Goal: Information Seeking & Learning: Learn about a topic

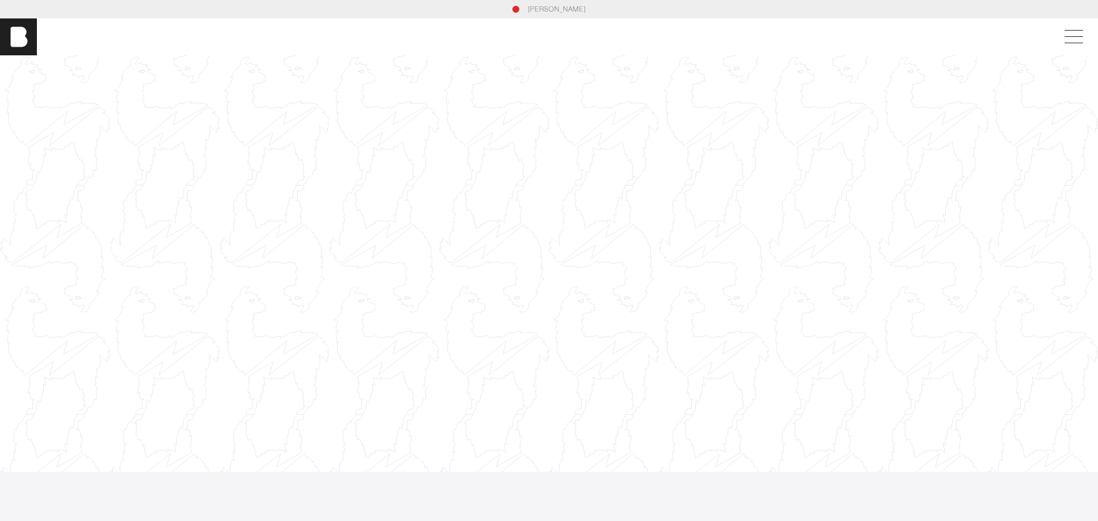
click at [553, 13] on link "[PERSON_NAME]" at bounding box center [557, 9] width 58 height 10
click at [1082, 40] on span at bounding box center [1071, 37] width 27 height 21
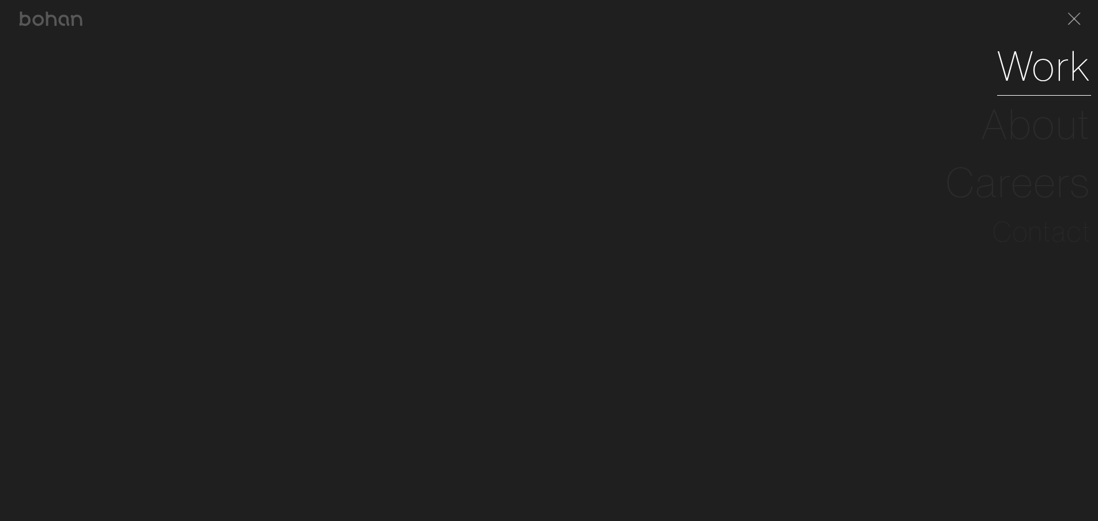
click at [1049, 71] on link "Work" at bounding box center [1044, 66] width 94 height 58
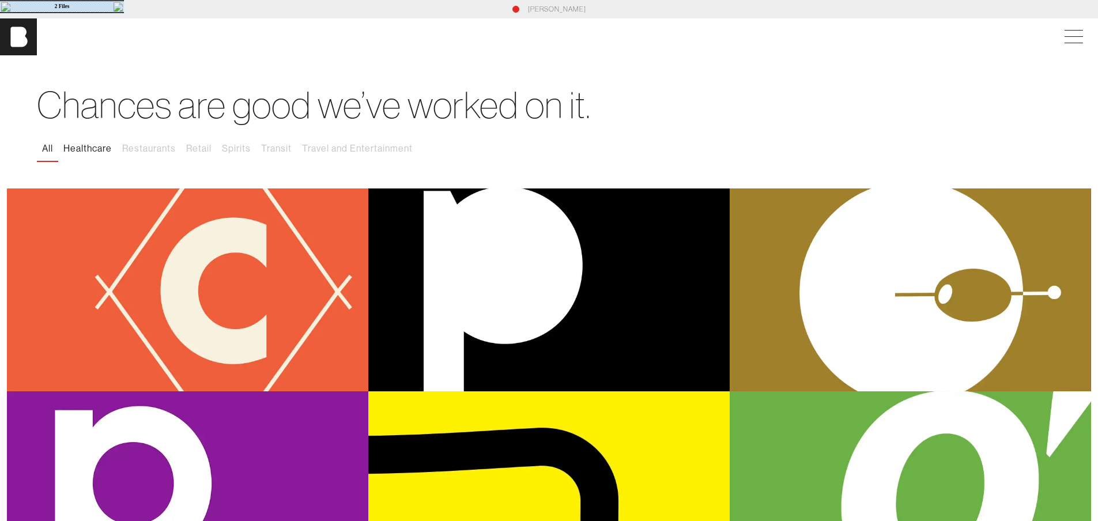
click at [75, 152] on button "Healthcare" at bounding box center [87, 149] width 59 height 24
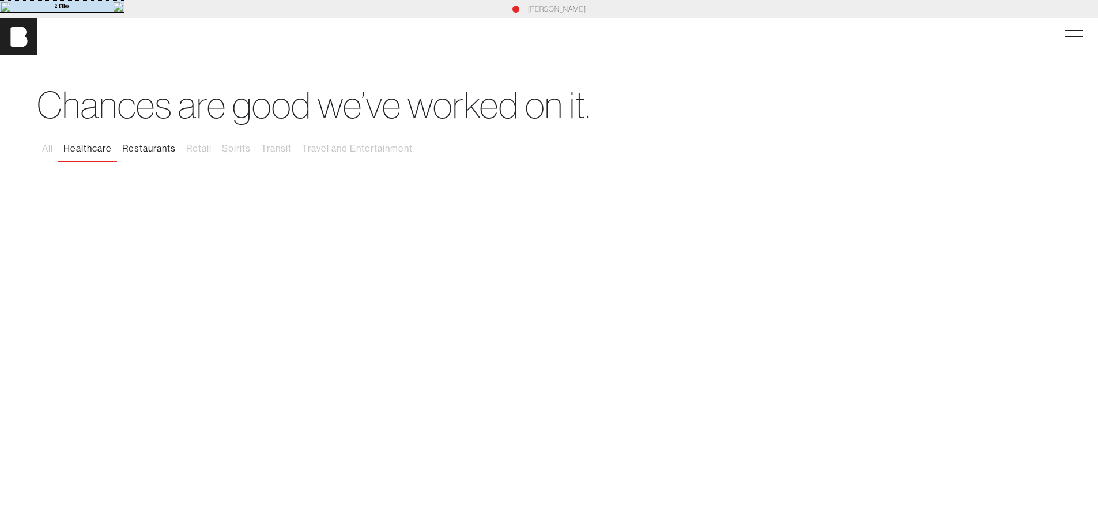
click at [154, 152] on button "Restaurants" at bounding box center [149, 149] width 64 height 24
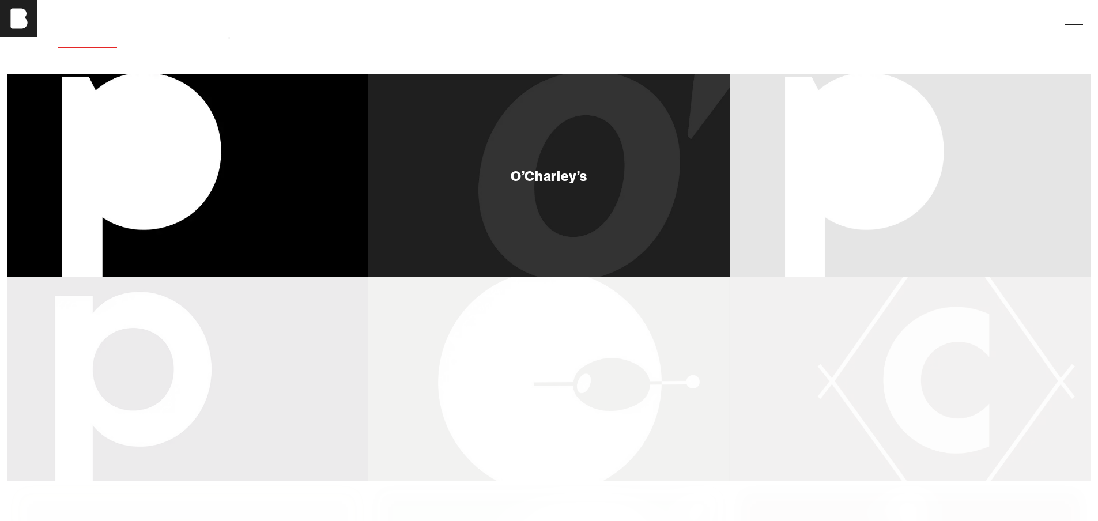
scroll to position [115, 0]
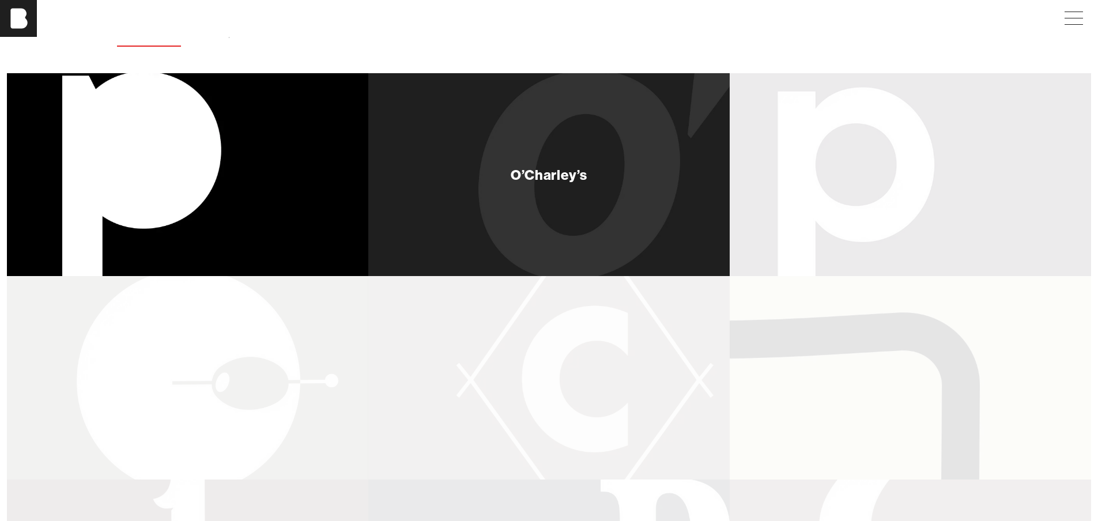
click at [531, 189] on div "O’Charley’s" at bounding box center [548, 174] width 361 height 203
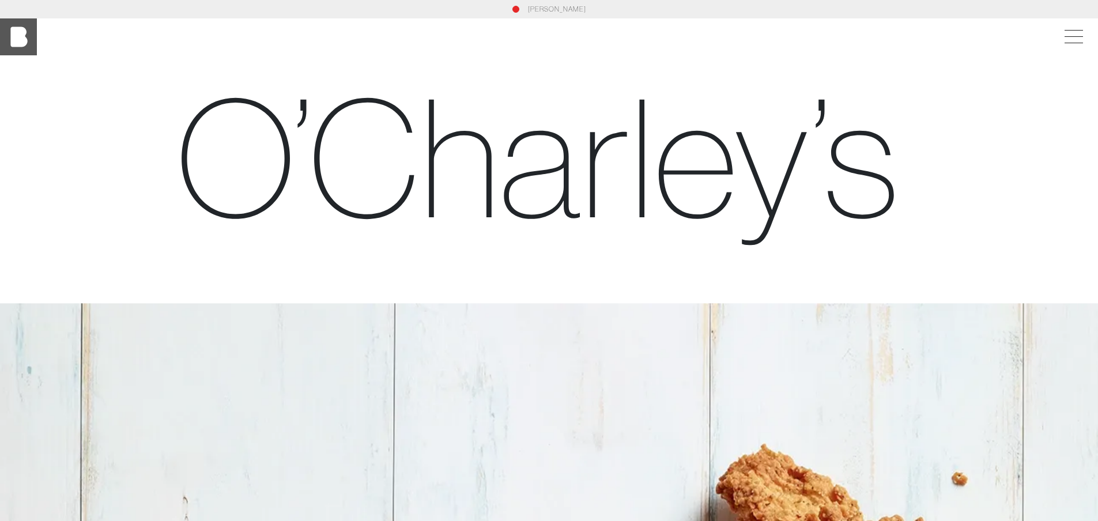
click at [23, 46] on img at bounding box center [18, 36] width 37 height 37
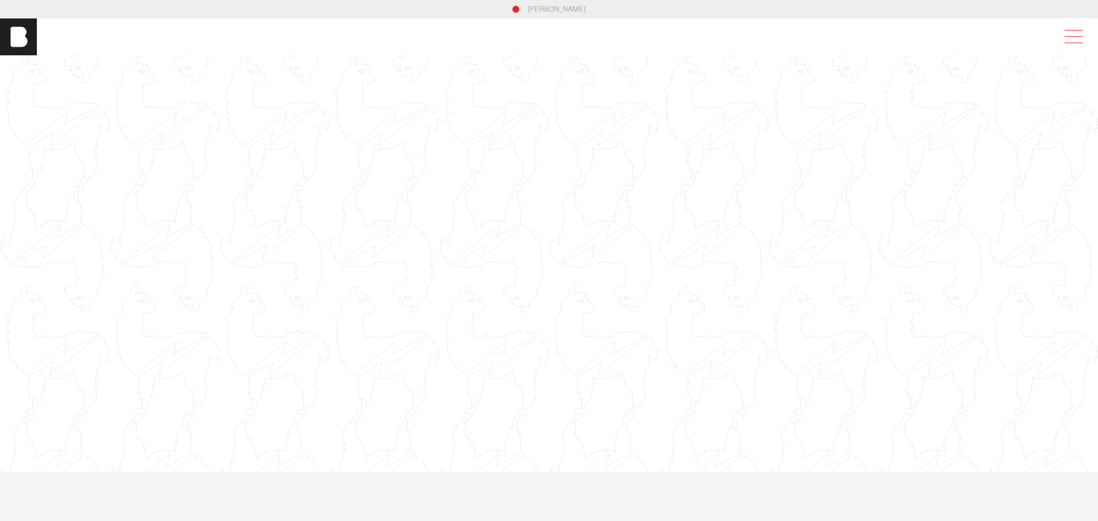
click at [1085, 33] on span at bounding box center [1071, 37] width 27 height 21
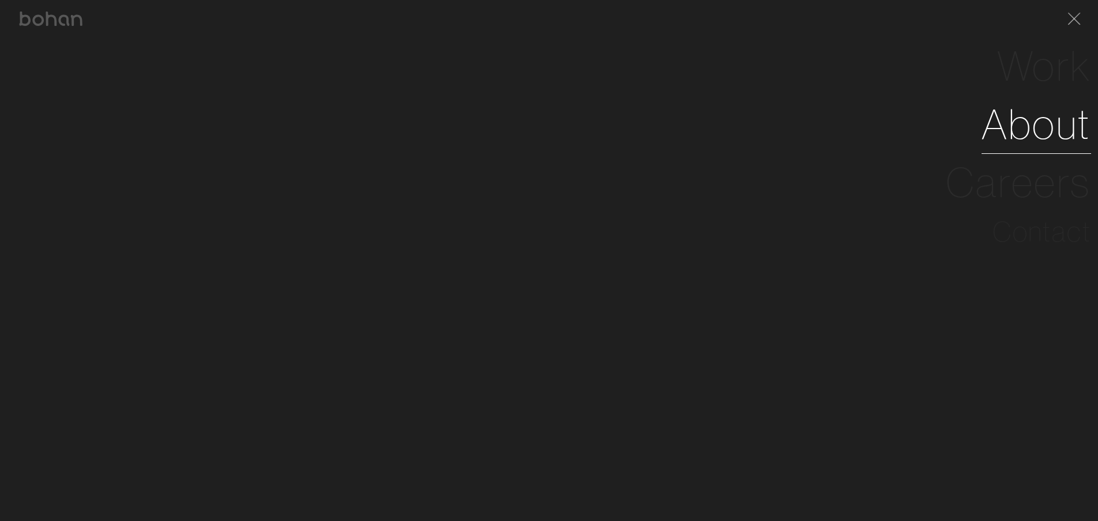
click at [1011, 123] on link "About" at bounding box center [1035, 124] width 109 height 58
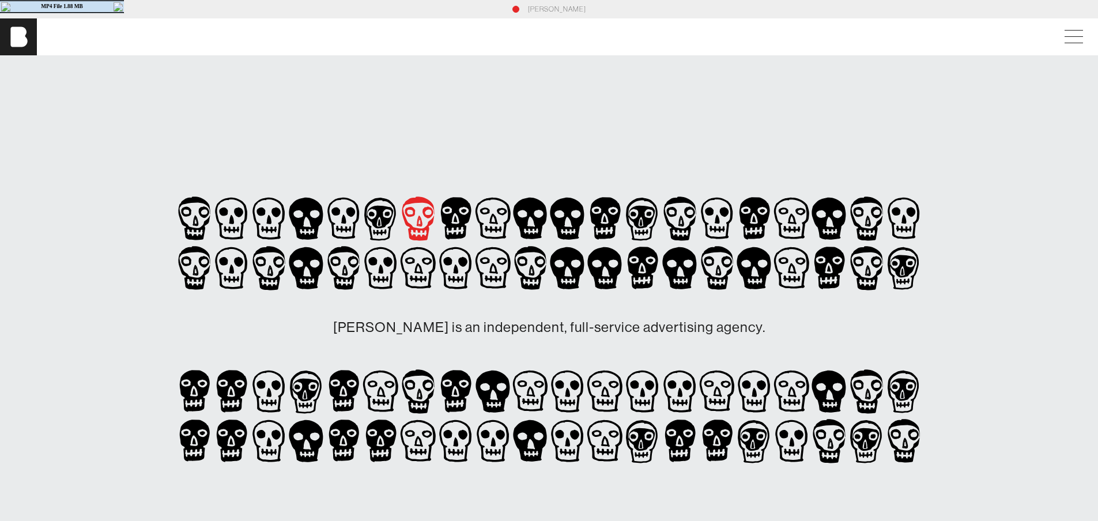
click at [419, 227] on icon at bounding box center [420, 221] width 6 height 11
click at [368, 222] on icon at bounding box center [380, 219] width 37 height 50
click at [337, 218] on icon at bounding box center [343, 219] width 37 height 50
click at [314, 217] on icon at bounding box center [306, 219] width 37 height 50
click at [265, 223] on icon at bounding box center [268, 219] width 37 height 50
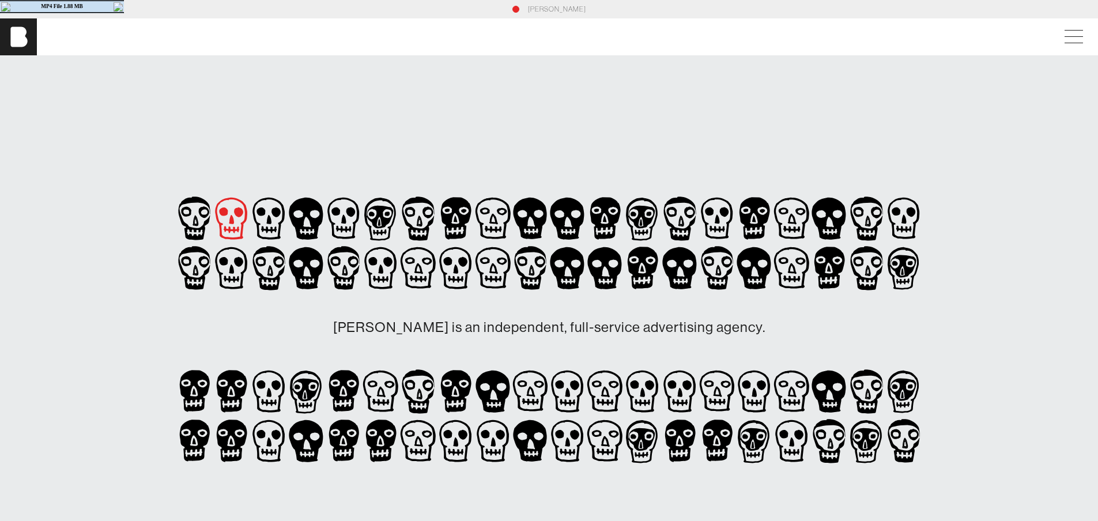
click at [225, 223] on icon at bounding box center [231, 219] width 37 height 50
click at [194, 221] on icon at bounding box center [194, 219] width 37 height 50
drag, startPoint x: 189, startPoint y: 267, endPoint x: 881, endPoint y: 275, distance: 691.6
click at [873, 275] on div "[PERSON_NAME] is an independent, full-service advertising agency." at bounding box center [549, 330] width 747 height 272
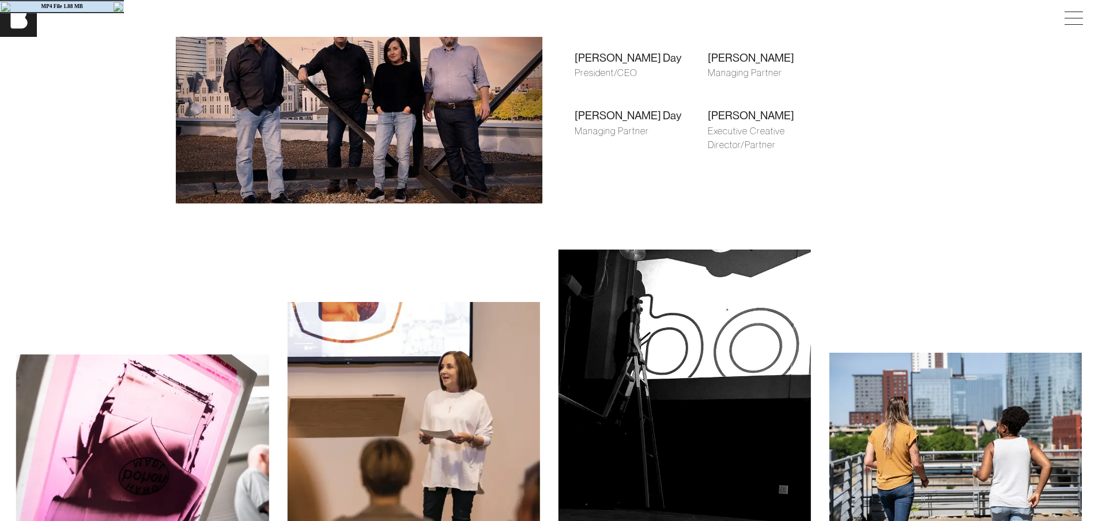
scroll to position [864, 0]
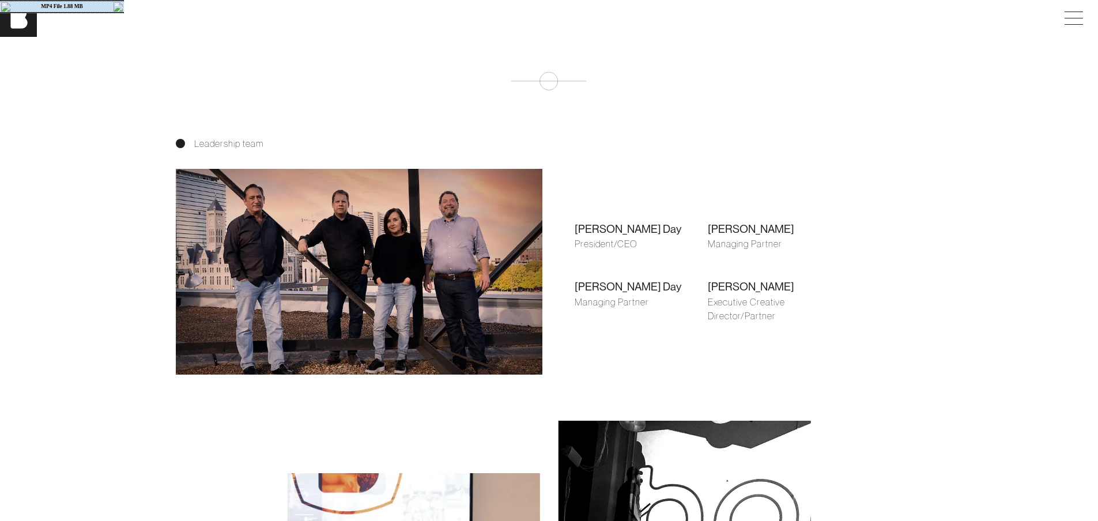
click at [327, 297] on img at bounding box center [359, 272] width 367 height 206
click at [327, 288] on img at bounding box center [359, 272] width 367 height 206
click at [656, 286] on div "[PERSON_NAME] Day" at bounding box center [641, 286] width 133 height 17
drag, startPoint x: 186, startPoint y: 149, endPoint x: 362, endPoint y: 145, distance: 177.0
click at [347, 145] on div "Leadership team" at bounding box center [549, 144] width 747 height 14
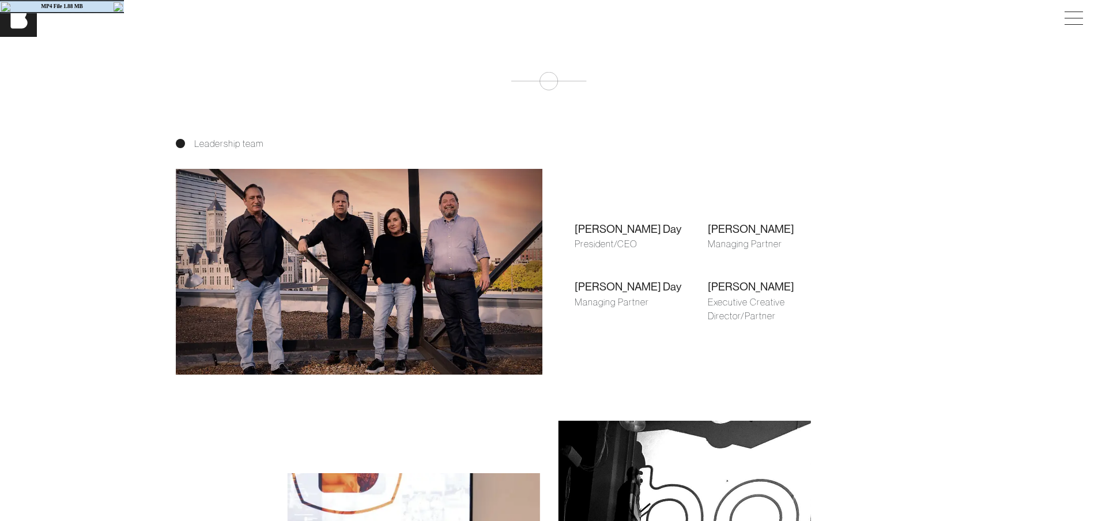
click at [377, 143] on div "Leadership team" at bounding box center [549, 144] width 747 height 14
click at [107, 276] on div "Leadership team [PERSON_NAME] Day President/CEO [PERSON_NAME] Managing Partner …" at bounding box center [549, 256] width 1098 height 239
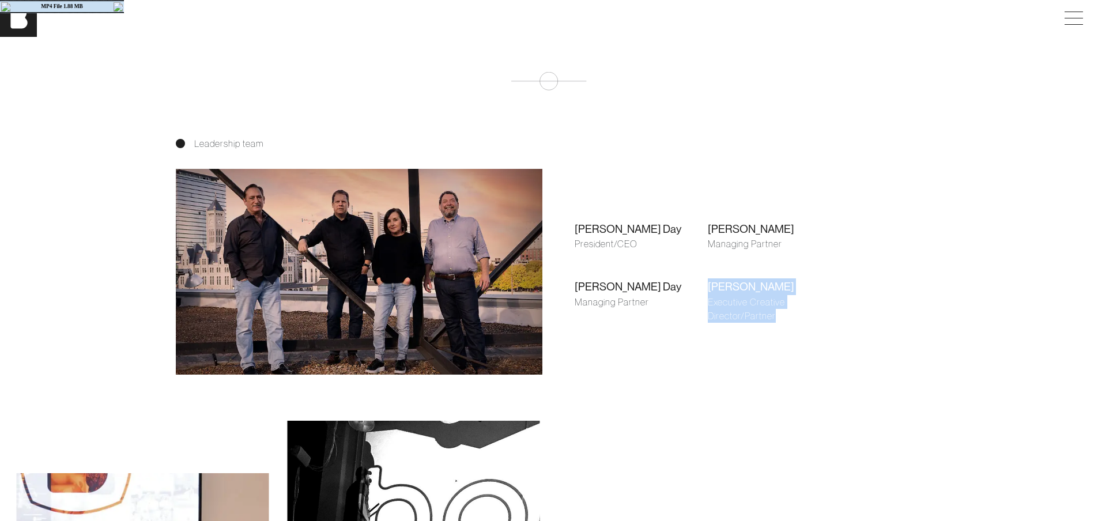
drag, startPoint x: 709, startPoint y: 290, endPoint x: 833, endPoint y: 333, distance: 131.0
click at [823, 332] on div "[PERSON_NAME] Day President/CEO [PERSON_NAME] Managing Partner [PERSON_NAME] Ma…" at bounding box center [707, 271] width 303 height 167
click at [861, 326] on div "[PERSON_NAME] Day President/CEO [PERSON_NAME] Managing Partner [PERSON_NAME] Ma…" at bounding box center [707, 271] width 317 height 167
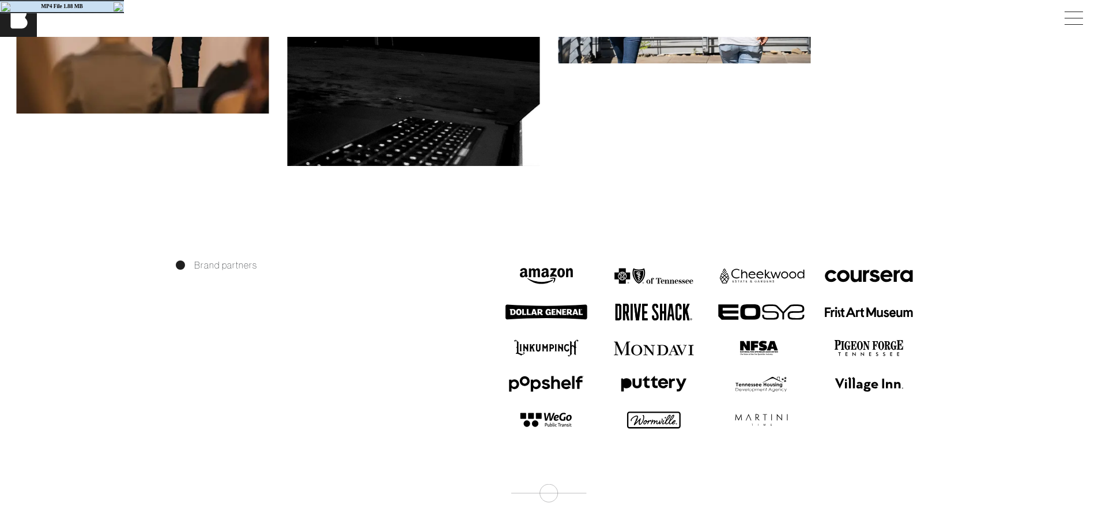
scroll to position [1498, 0]
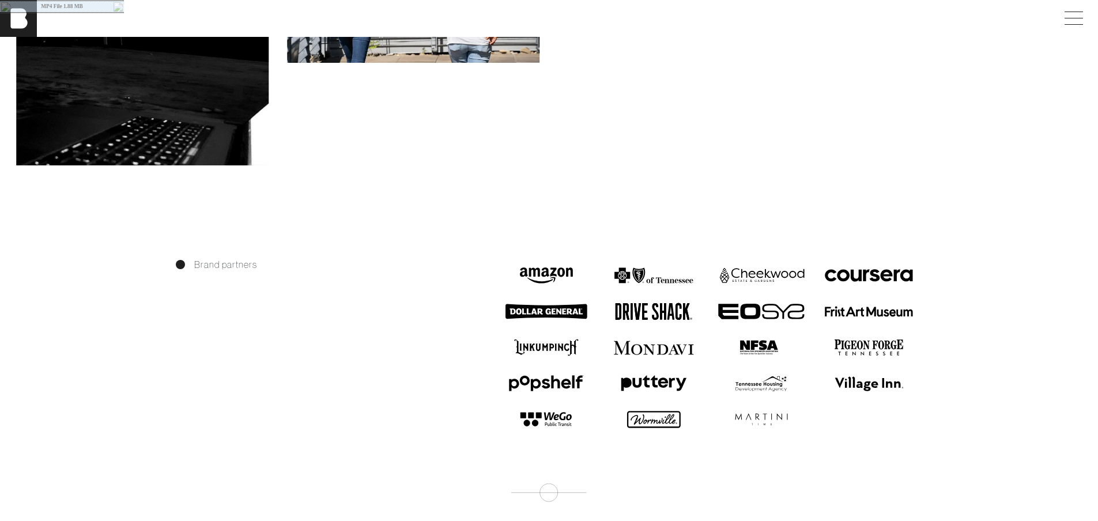
drag, startPoint x: 258, startPoint y: 279, endPoint x: 155, endPoint y: 275, distance: 103.2
click at [155, 275] on div "Brand partners" at bounding box center [549, 348] width 1098 height 180
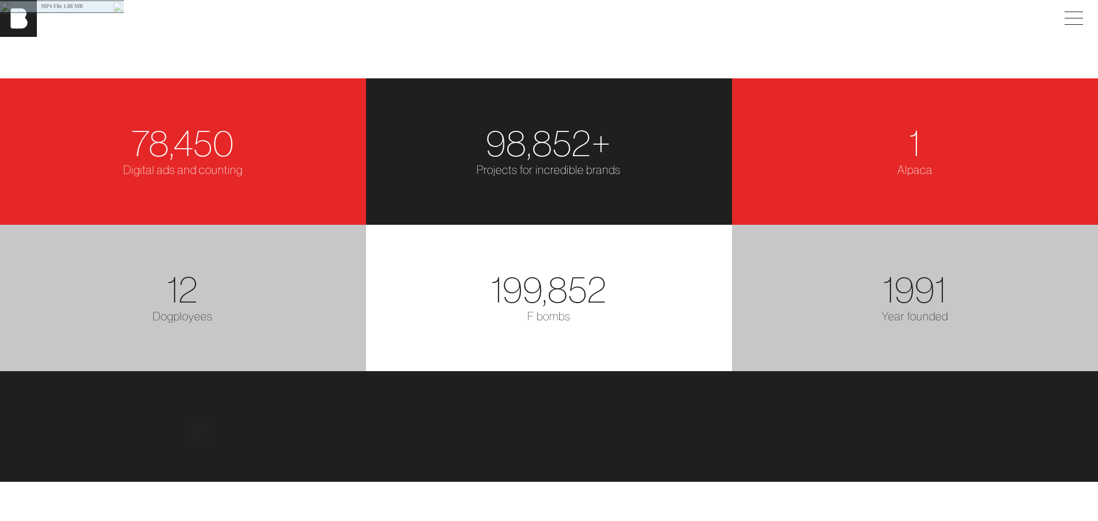
scroll to position [2190, 0]
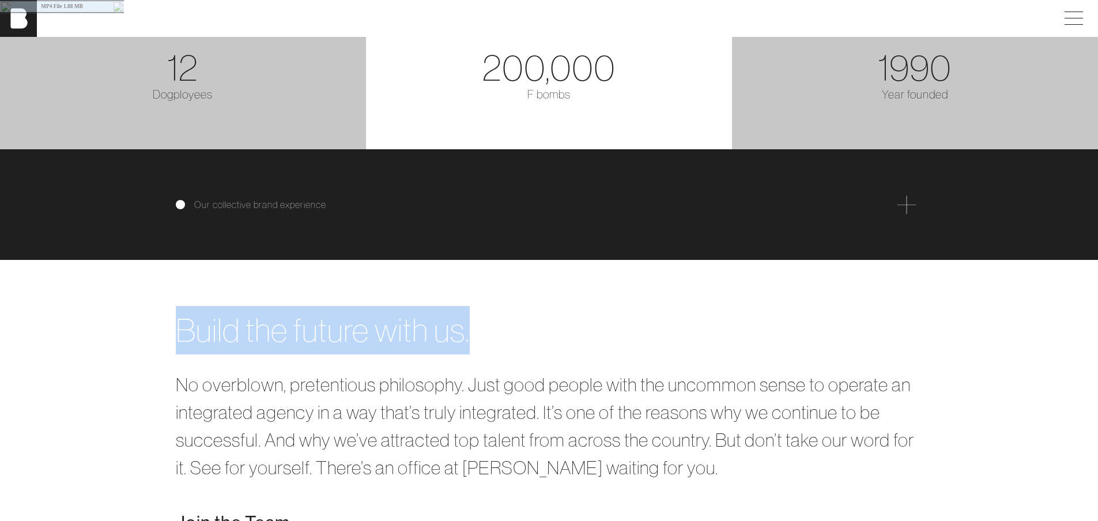
drag, startPoint x: 172, startPoint y: 351, endPoint x: 618, endPoint y: 343, distance: 446.7
click at [618, 343] on div "Build the future with us. No overblown, pretentious philosophy. Just good peopl…" at bounding box center [549, 421] width 761 height 231
click at [636, 343] on div "Build the future with us." at bounding box center [549, 330] width 747 height 48
drag, startPoint x: 541, startPoint y: 349, endPoint x: 120, endPoint y: 350, distance: 420.7
click at [120, 350] on div "Build the future with us. No overblown, pretentious philosophy. Just good peopl…" at bounding box center [549, 421] width 1098 height 231
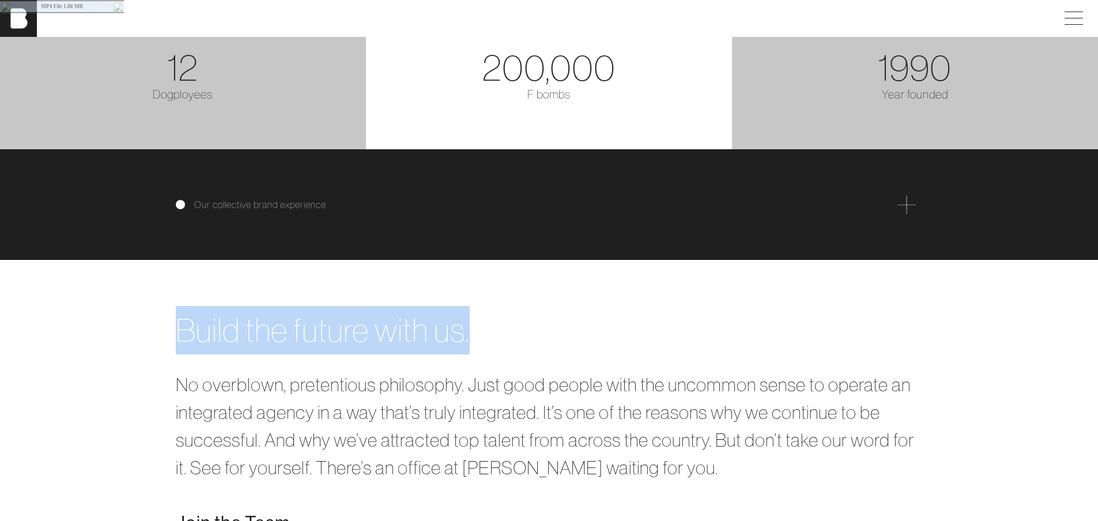
click at [120, 350] on div "Build the future with us. No overblown, pretentious philosophy. Just good peopl…" at bounding box center [549, 421] width 1098 height 231
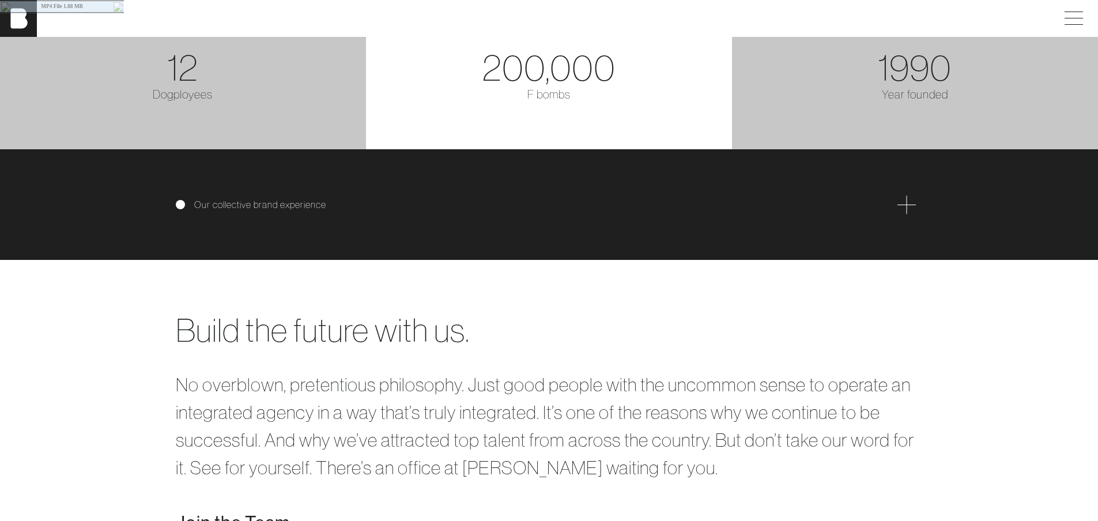
click at [906, 214] on span at bounding box center [906, 204] width 18 height 18
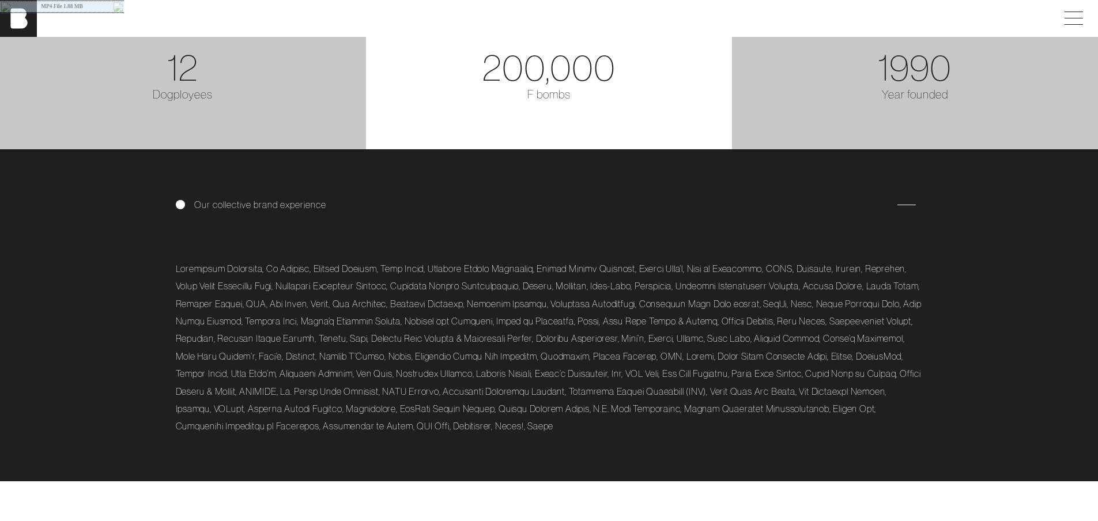
click at [906, 214] on span at bounding box center [906, 204] width 18 height 18
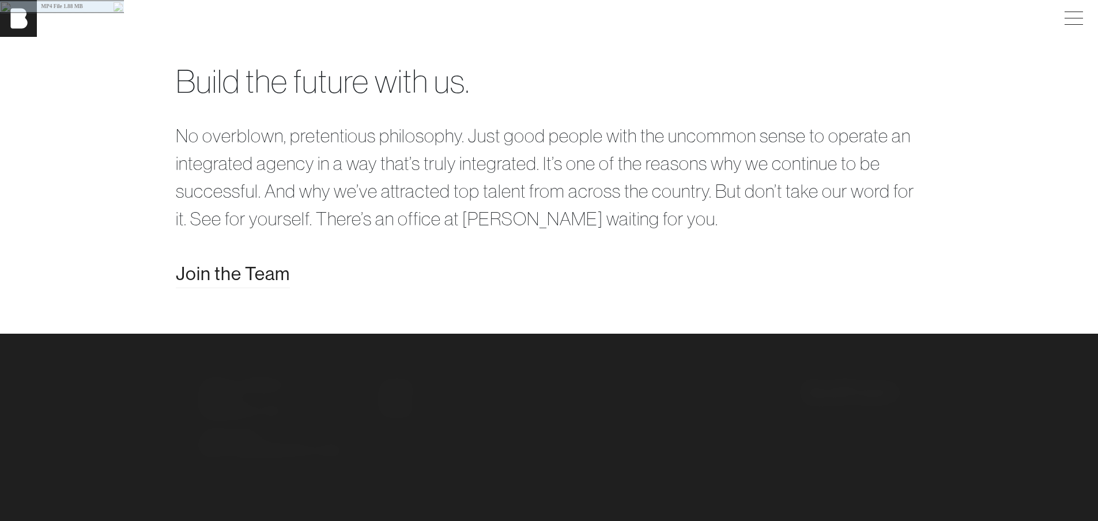
scroll to position [2451, 0]
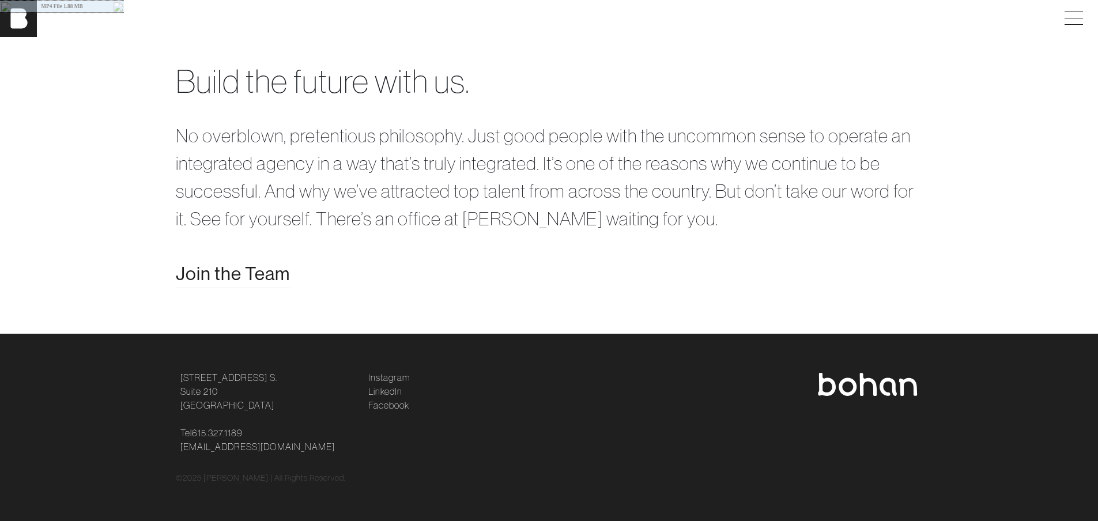
click at [855, 387] on img at bounding box center [867, 384] width 101 height 23
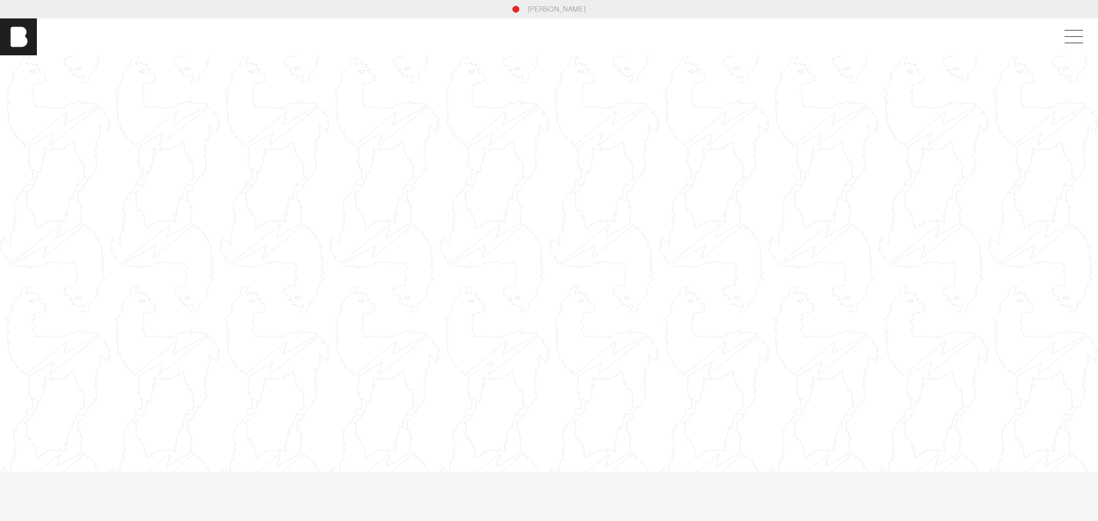
click at [461, 290] on div at bounding box center [549, 264] width 1098 height 618
click at [782, 240] on div at bounding box center [549, 264] width 1098 height 618
click at [659, 254] on div at bounding box center [549, 264] width 1098 height 618
click at [567, 270] on div at bounding box center [549, 264] width 1098 height 618
click at [537, 270] on div at bounding box center [549, 264] width 1098 height 618
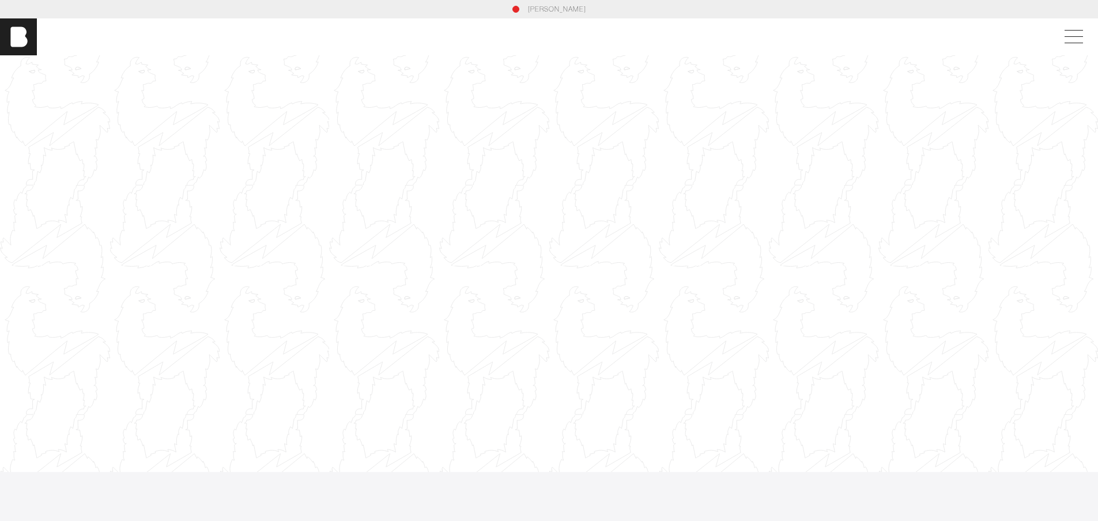
click at [1059, 103] on div at bounding box center [549, 264] width 1098 height 618
click at [1023, 109] on div at bounding box center [549, 264] width 1098 height 618
click at [779, 135] on div at bounding box center [549, 264] width 1098 height 618
click at [487, 187] on div at bounding box center [549, 264] width 1098 height 618
click at [134, 243] on div at bounding box center [549, 264] width 1098 height 618
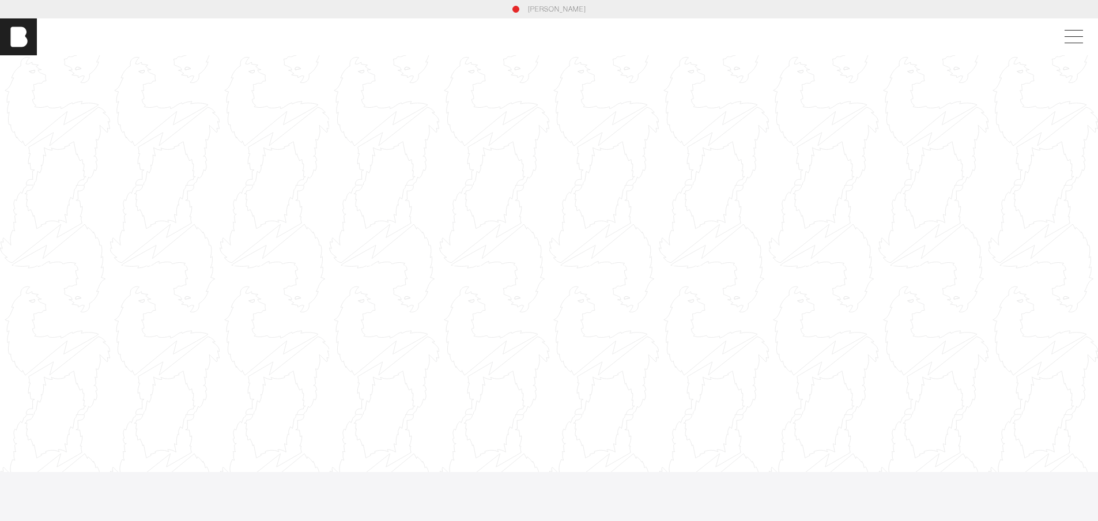
click at [213, 40] on div "[PERSON_NAME]" at bounding box center [549, 36] width 1098 height 37
click at [838, 139] on div at bounding box center [549, 264] width 1098 height 618
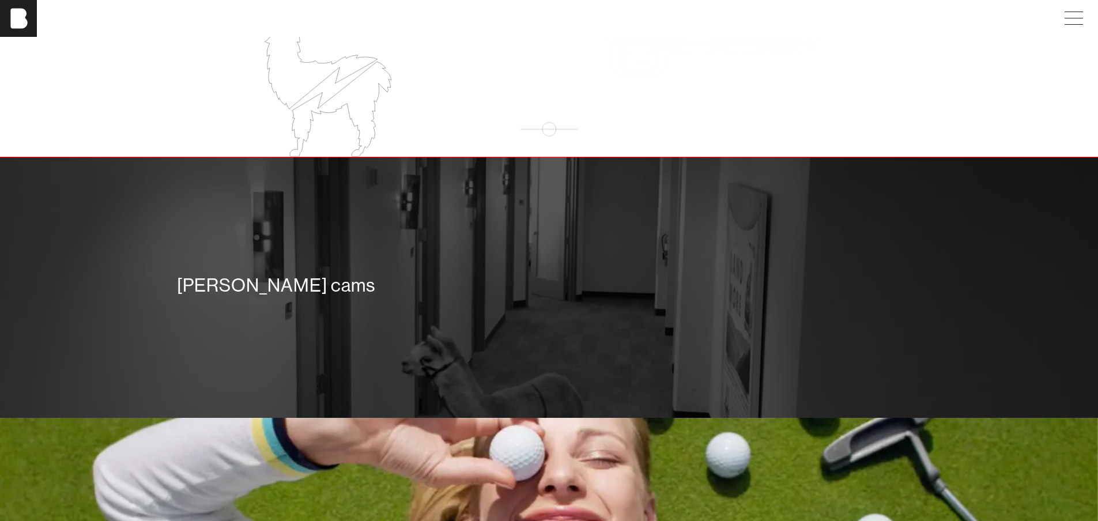
scroll to position [1726, 0]
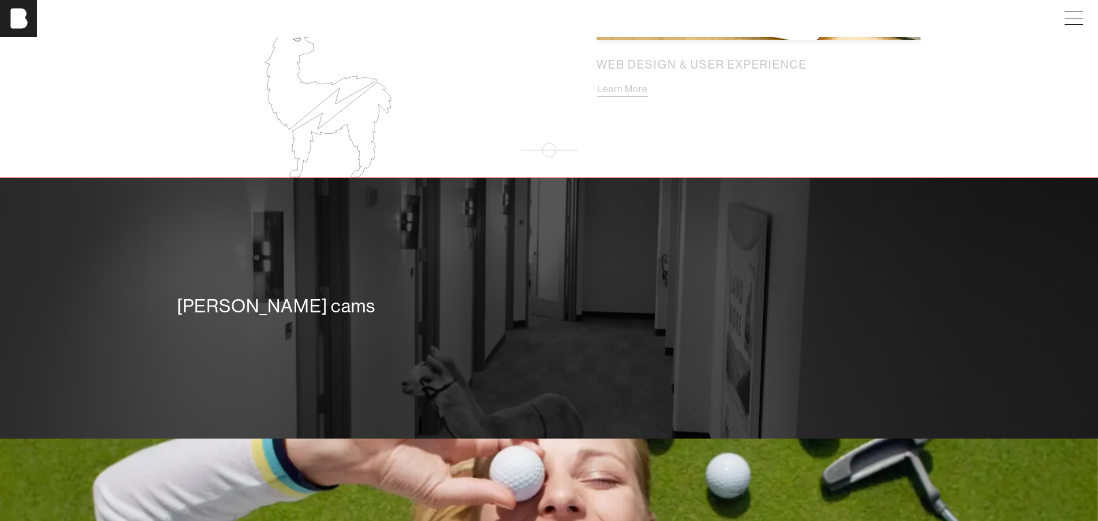
click at [610, 331] on div "[PERSON_NAME] cams" at bounding box center [549, 308] width 761 height 83
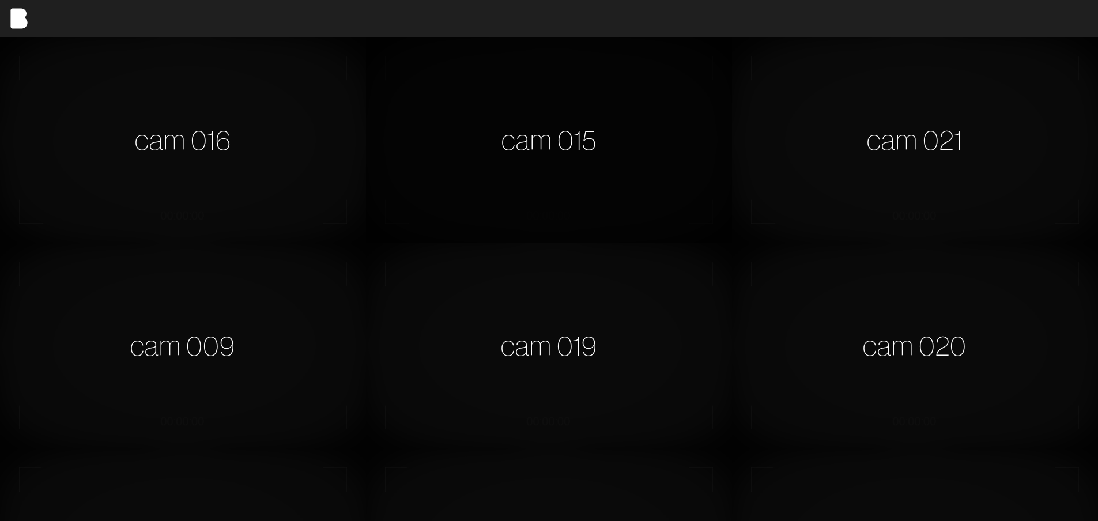
click at [528, 137] on div "cam 015" at bounding box center [549, 140] width 366 height 206
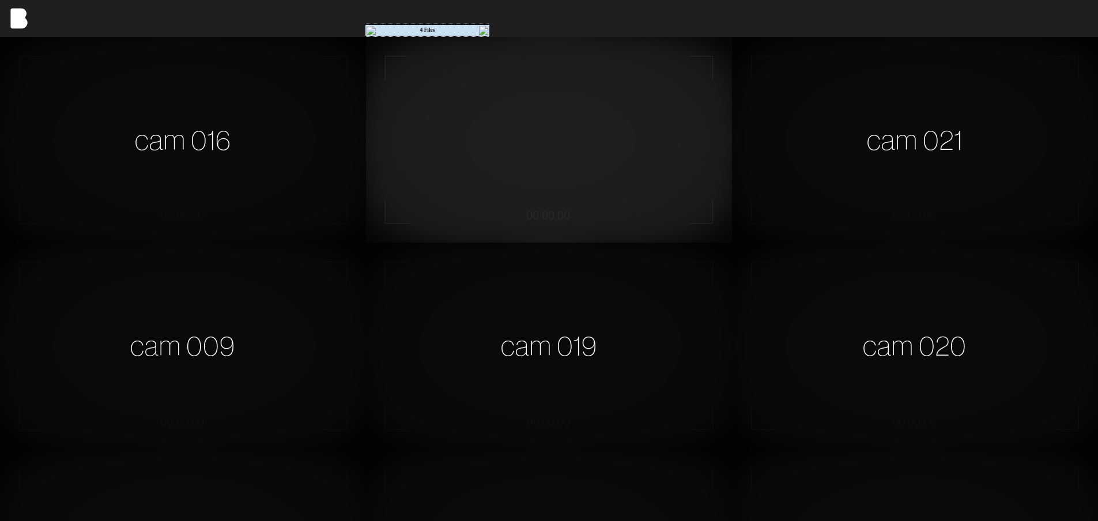
click at [528, 137] on video at bounding box center [549, 140] width 366 height 206
click at [583, 357] on div "cam 019" at bounding box center [549, 346] width 366 height 206
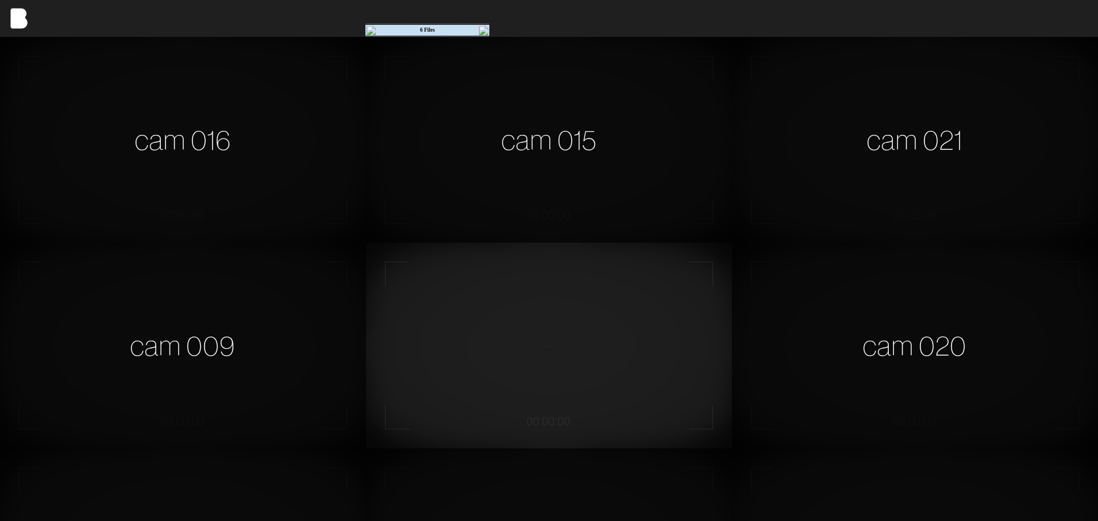
click at [581, 346] on video at bounding box center [549, 346] width 366 height 206
click at [906, 397] on div "cam 020" at bounding box center [915, 346] width 366 height 206
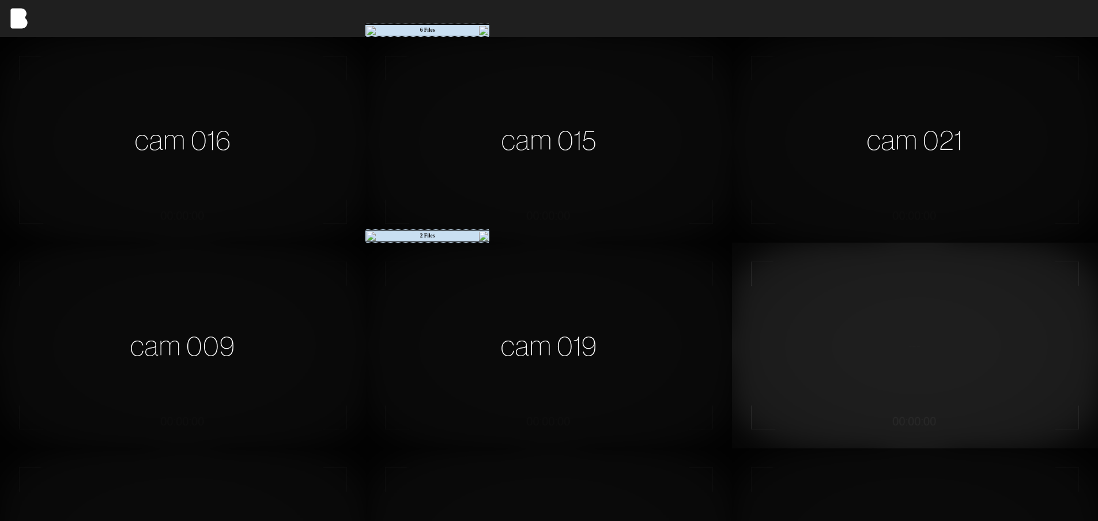
click at [902, 370] on video at bounding box center [915, 346] width 366 height 206
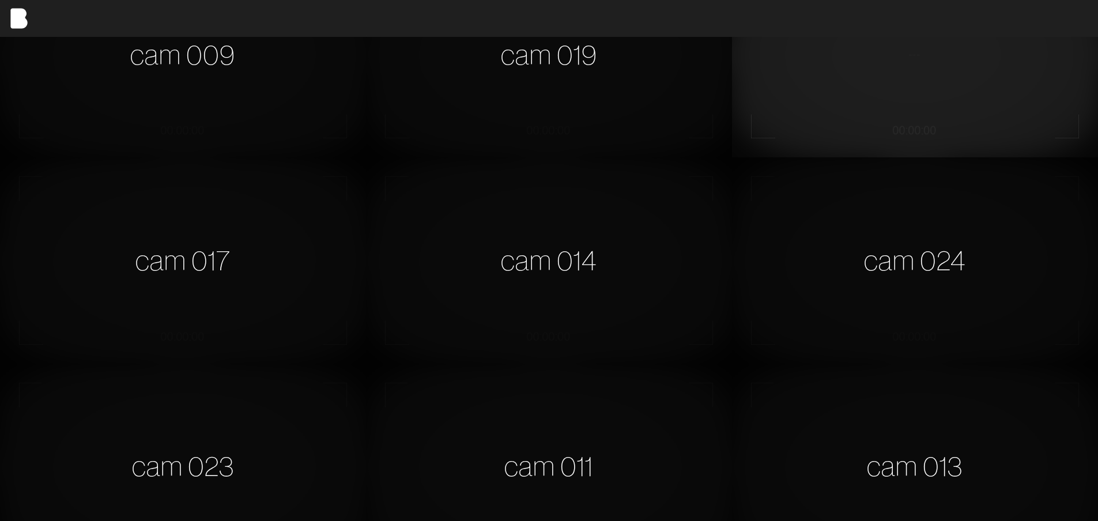
scroll to position [519, 0]
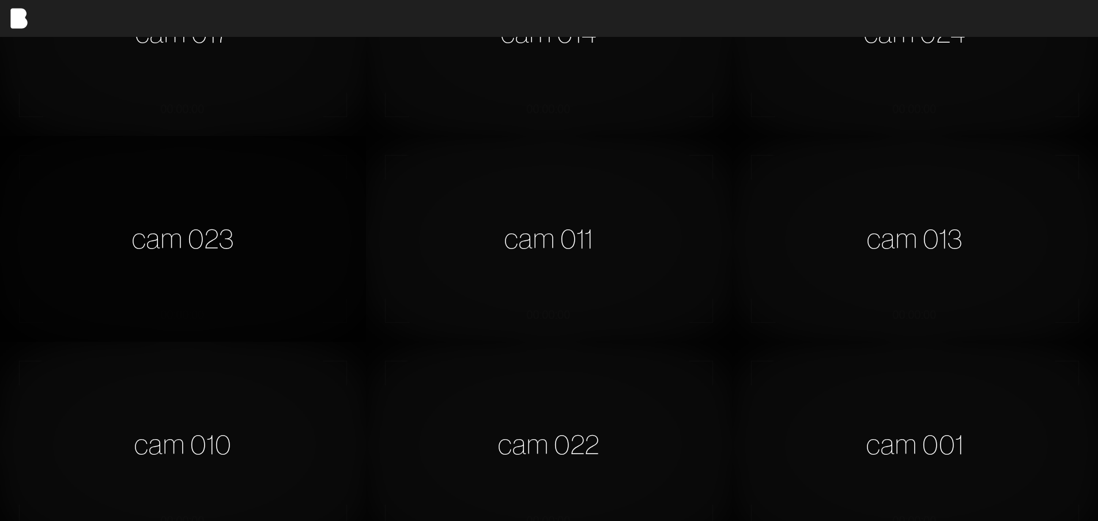
click at [176, 251] on div "cam 023" at bounding box center [183, 239] width 366 height 206
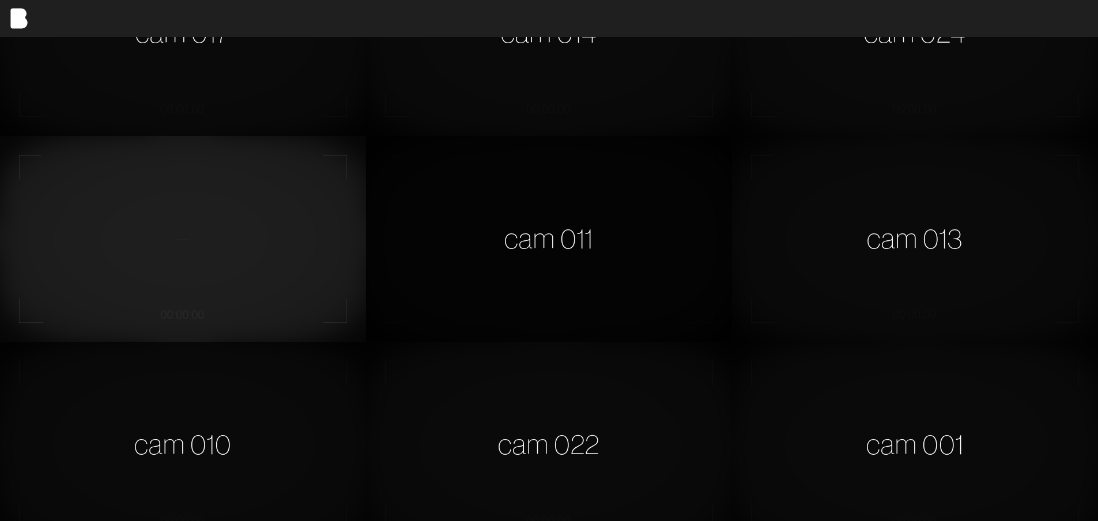
click at [552, 200] on div "cam 011" at bounding box center [549, 239] width 366 height 206
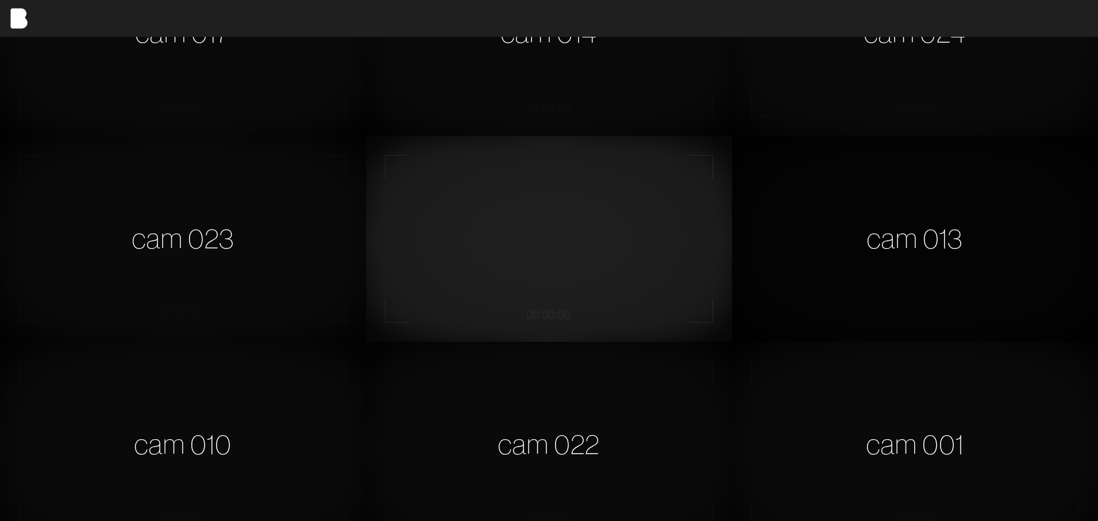
click at [875, 237] on div "cam 013" at bounding box center [915, 239] width 366 height 206
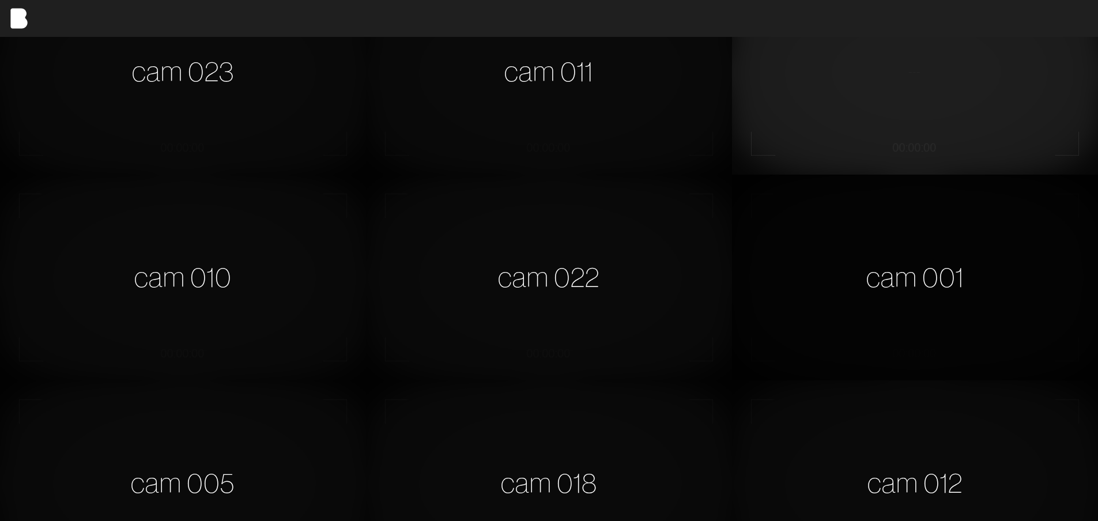
scroll to position [692, 0]
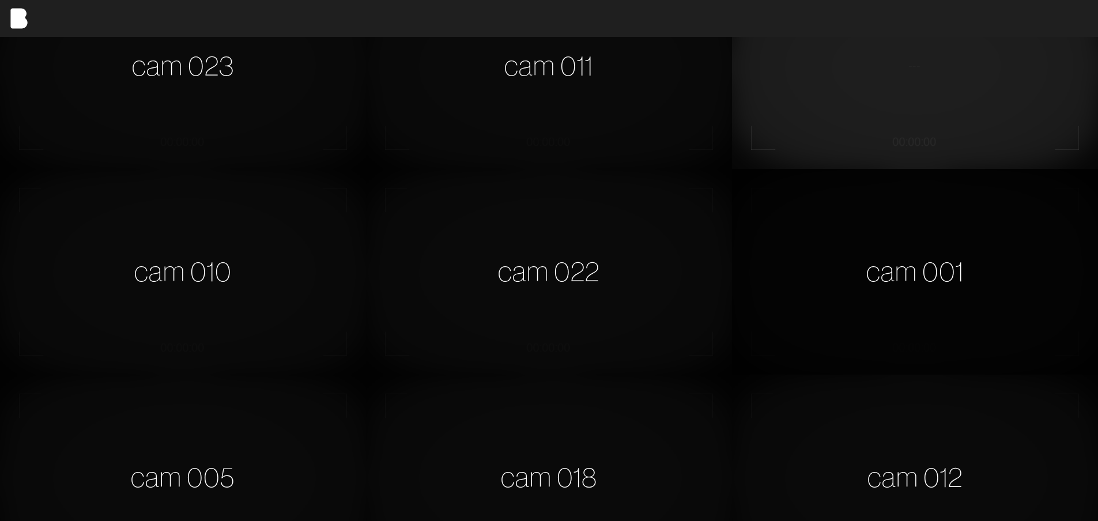
click at [874, 245] on div "cam 001" at bounding box center [915, 272] width 366 height 206
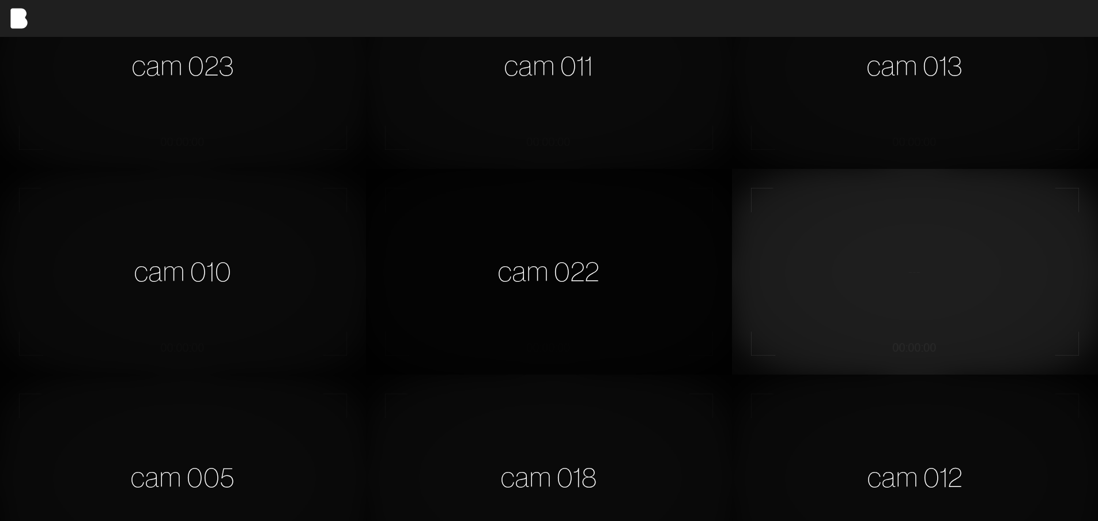
click at [615, 256] on div "cam 022" at bounding box center [549, 272] width 366 height 206
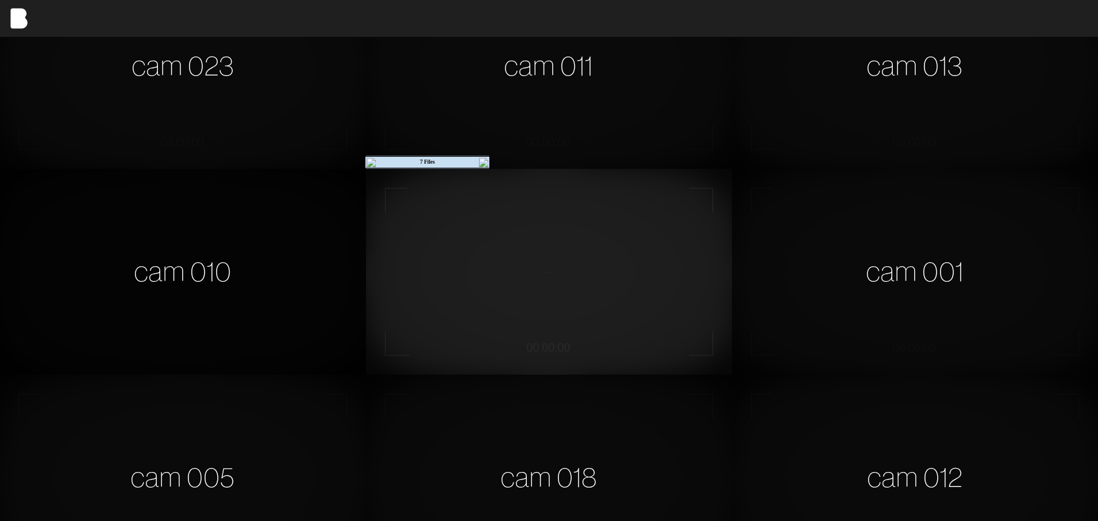
click at [214, 250] on div "cam 010" at bounding box center [183, 272] width 366 height 206
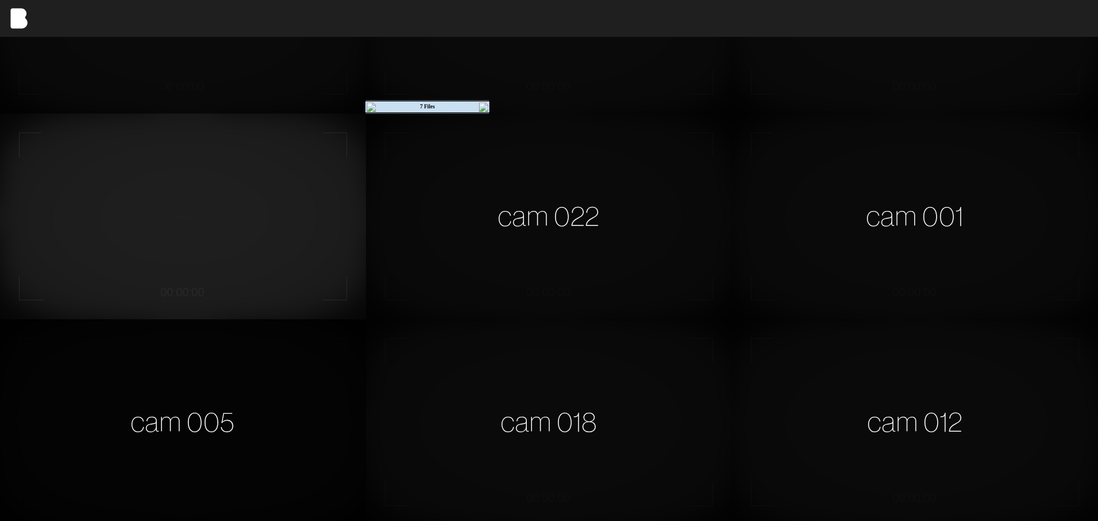
scroll to position [922, 0]
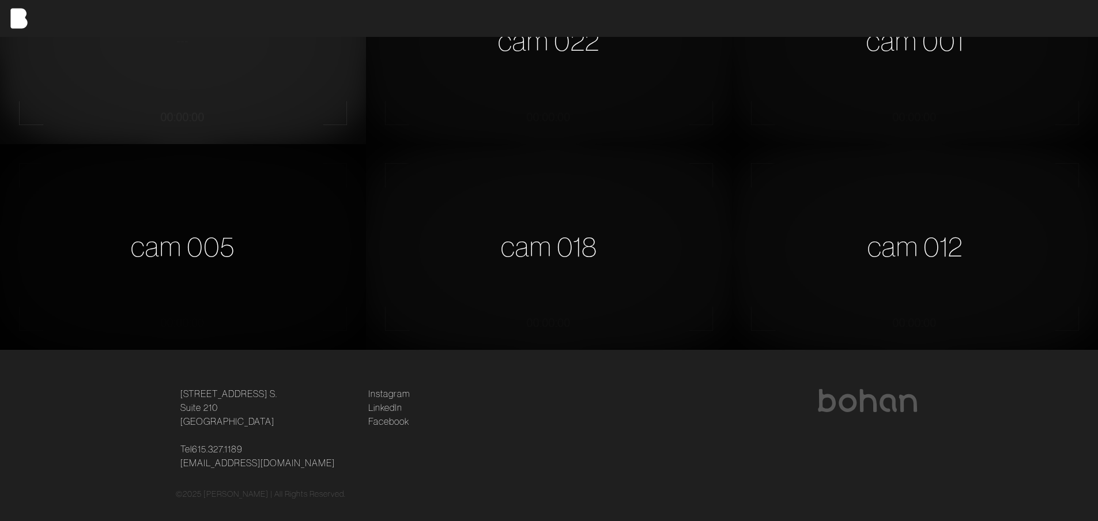
click at [220, 252] on div "cam 005" at bounding box center [183, 247] width 366 height 206
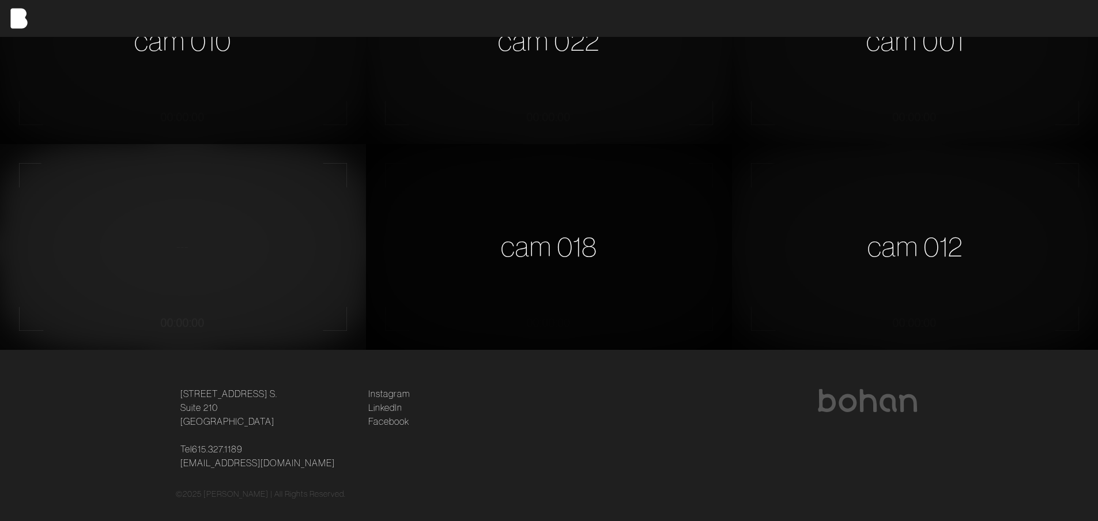
click at [572, 245] on div "cam 018" at bounding box center [549, 247] width 366 height 206
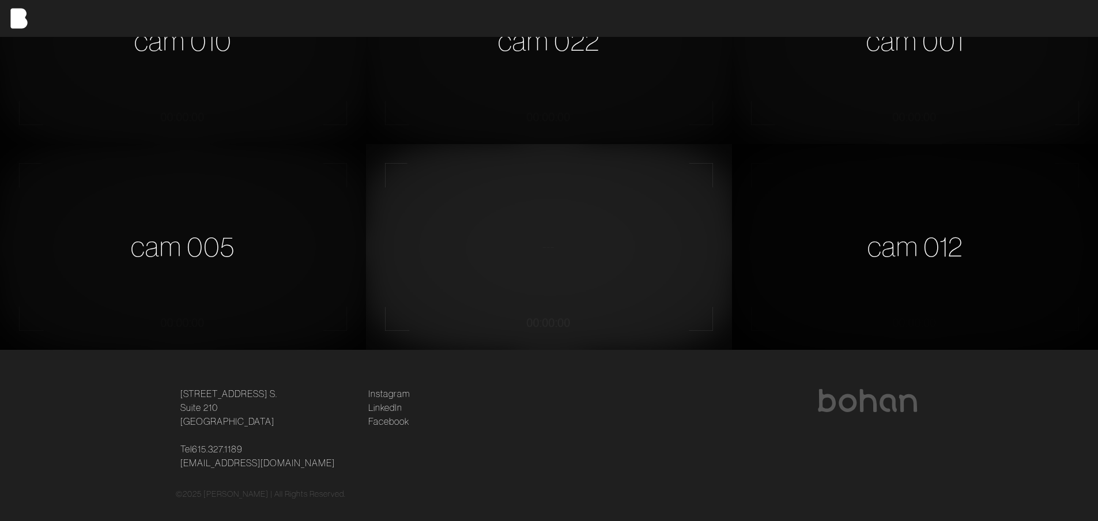
click at [856, 245] on div "cam 012" at bounding box center [915, 247] width 366 height 206
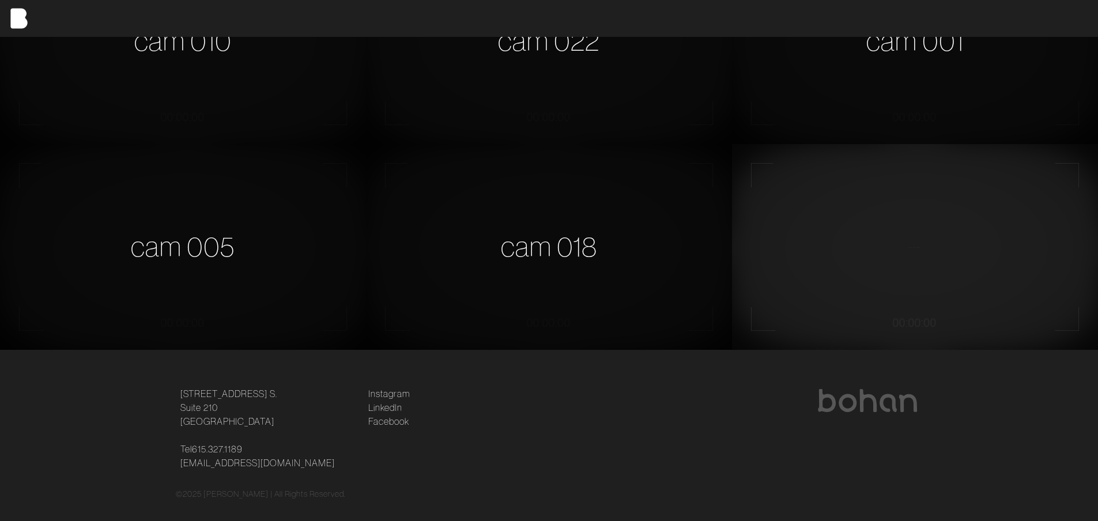
scroll to position [938, 0]
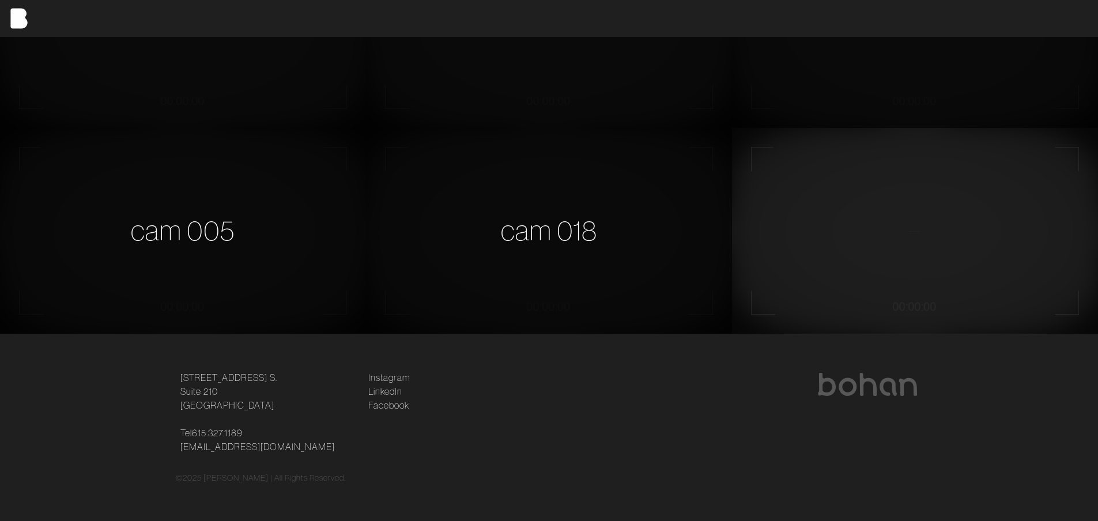
click at [826, 405] on div at bounding box center [737, 389] width 362 height 32
click at [211, 266] on div "cam 005" at bounding box center [183, 231] width 366 height 206
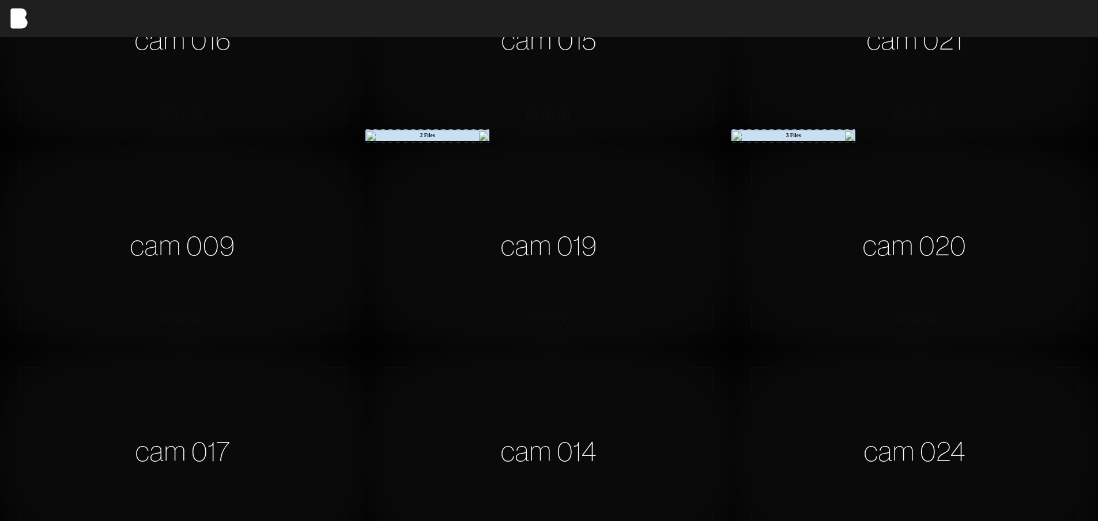
scroll to position [0, 0]
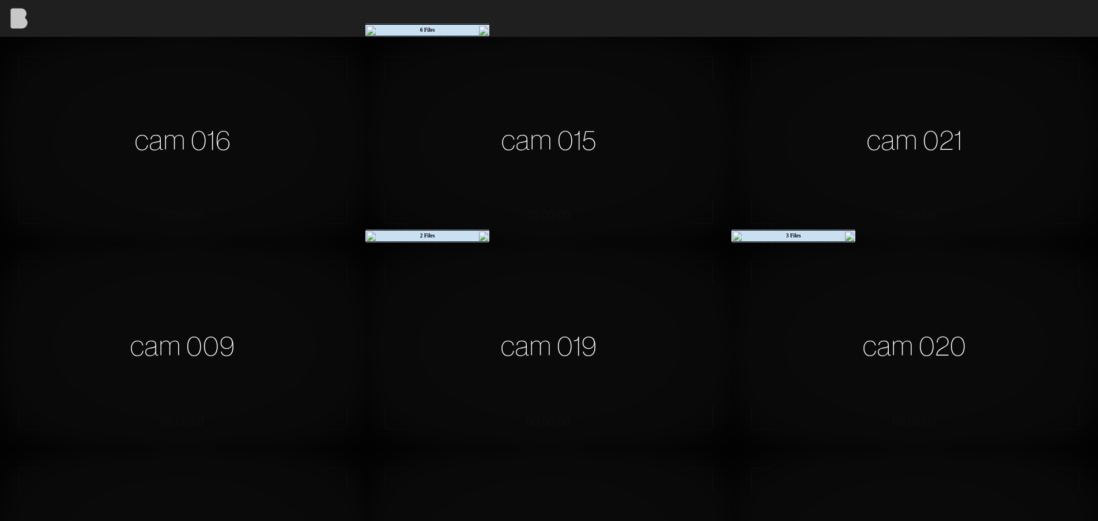
click at [25, 13] on img at bounding box center [18, 18] width 37 height 37
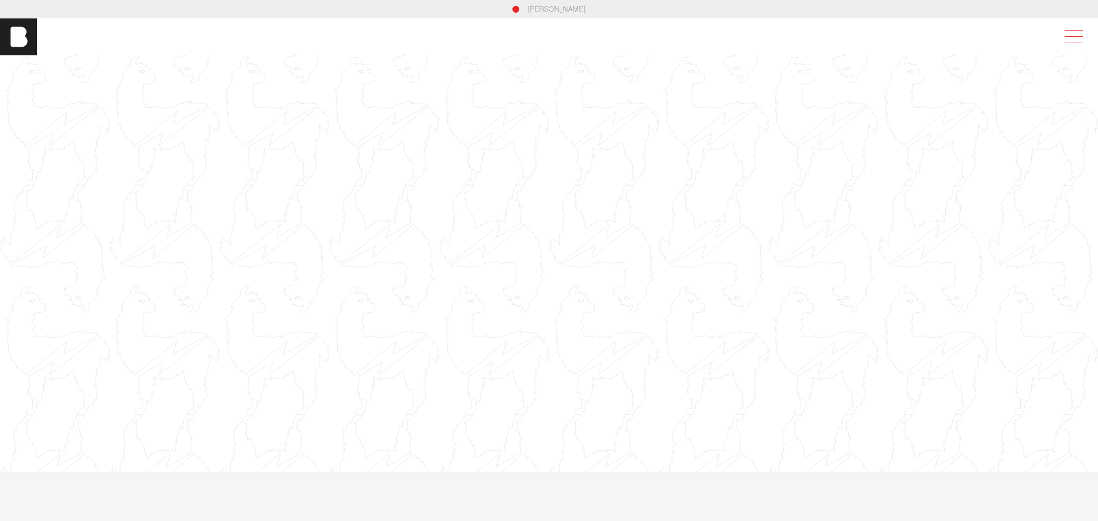
click at [1073, 31] on span at bounding box center [1071, 37] width 27 height 21
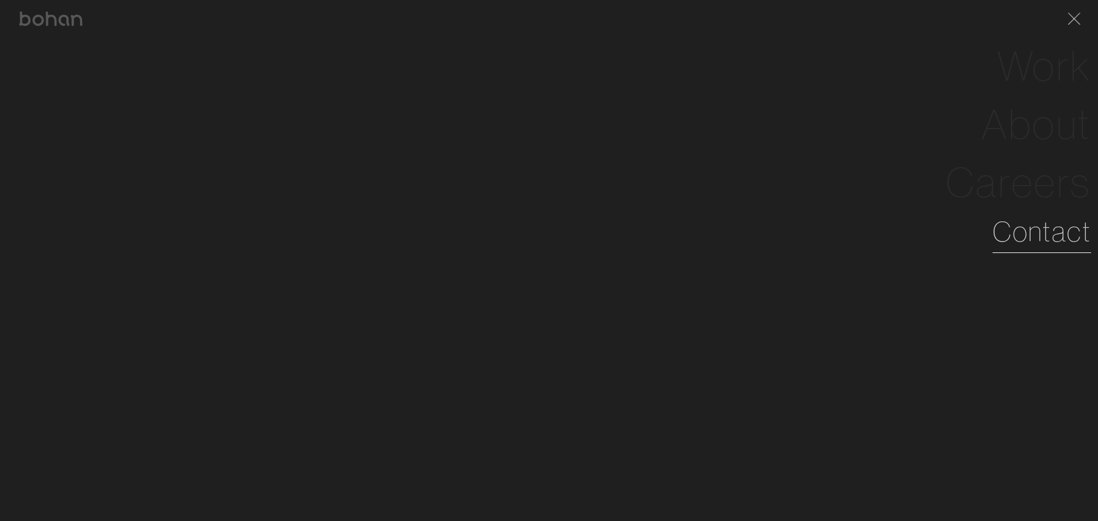
click at [1041, 237] on link "Contact" at bounding box center [1041, 231] width 99 height 41
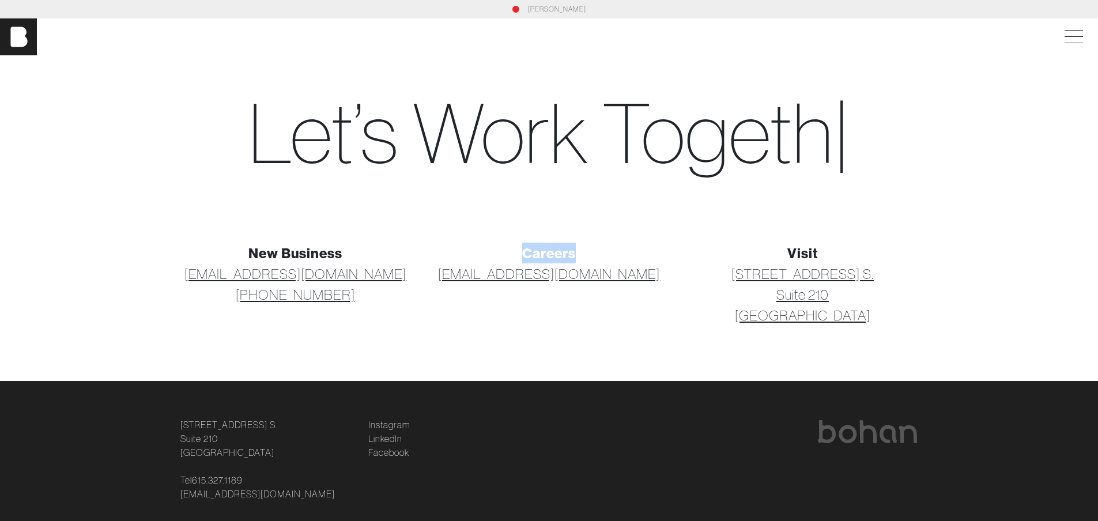
drag, startPoint x: 507, startPoint y: 241, endPoint x: 592, endPoint y: 244, distance: 85.3
click at [592, 244] on div "New Business [EMAIL_ADDRESS][DOMAIN_NAME] [PHONE_NUMBER] Careers [EMAIL_ADDRESS…" at bounding box center [549, 298] width 761 height 166
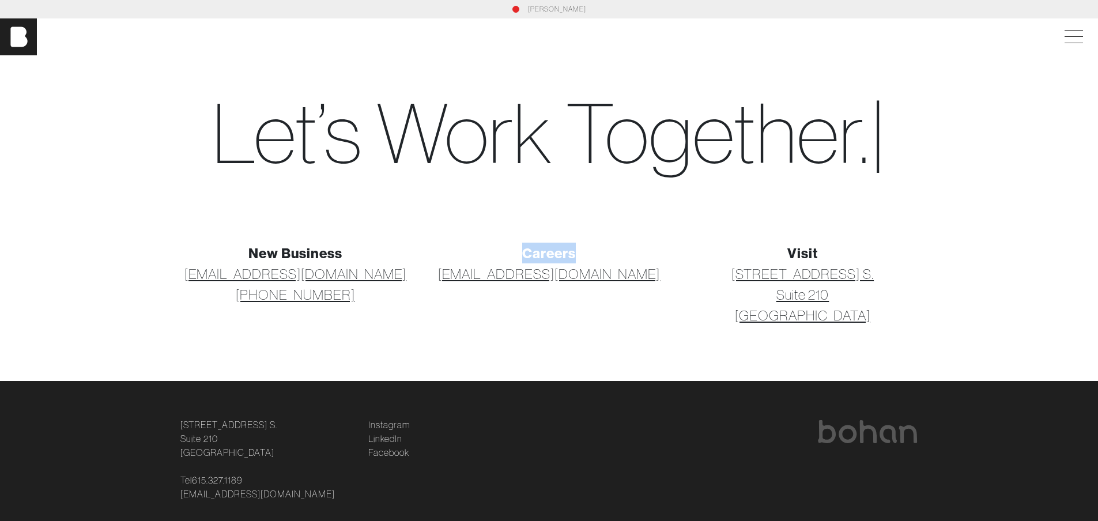
click at [611, 247] on div "Careers" at bounding box center [549, 253] width 240 height 21
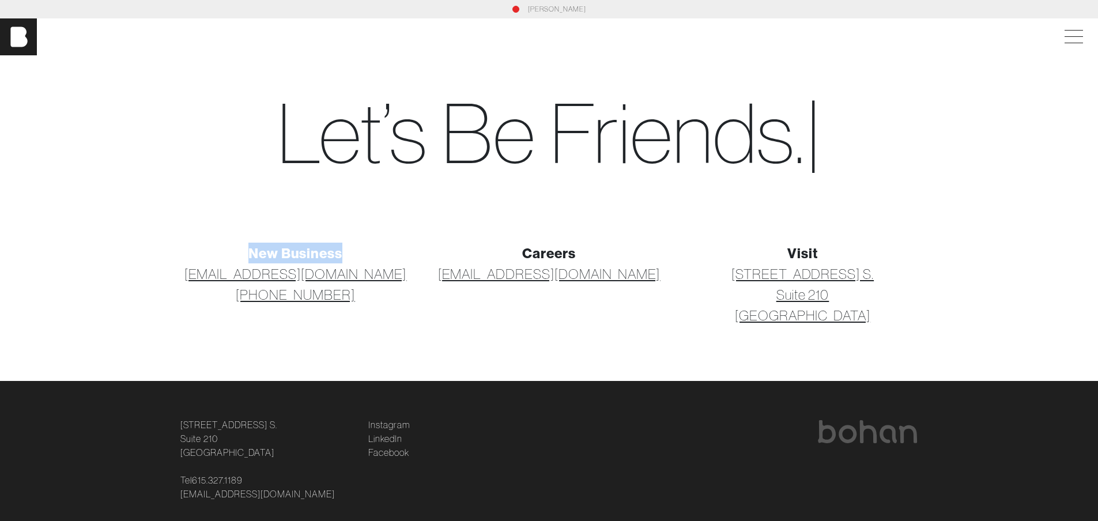
drag, startPoint x: 244, startPoint y: 250, endPoint x: 362, endPoint y: 250, distance: 117.6
click at [362, 250] on div "New Business" at bounding box center [296, 253] width 240 height 21
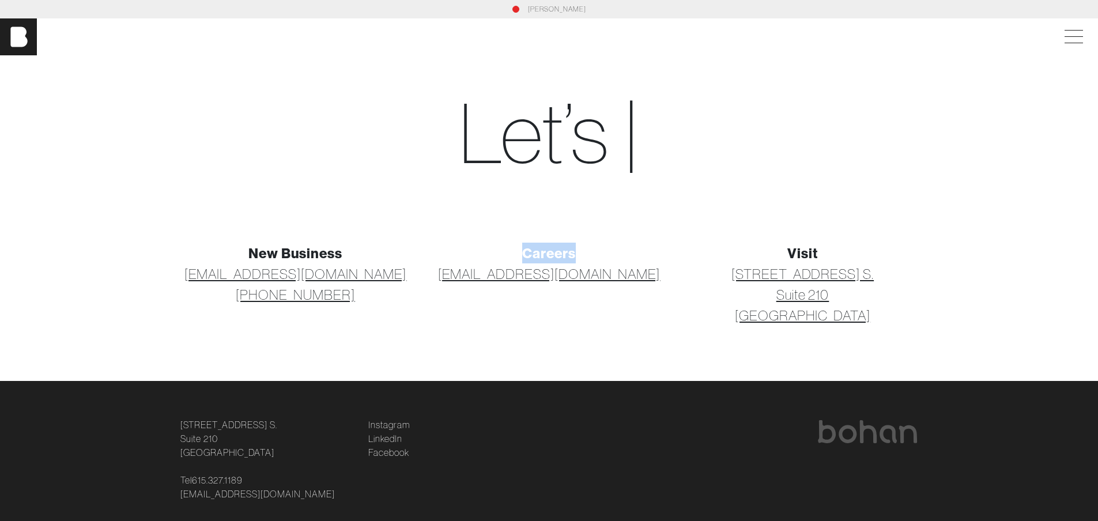
drag, startPoint x: 504, startPoint y: 250, endPoint x: 596, endPoint y: 250, distance: 92.2
click at [587, 250] on div "Careers" at bounding box center [549, 253] width 240 height 21
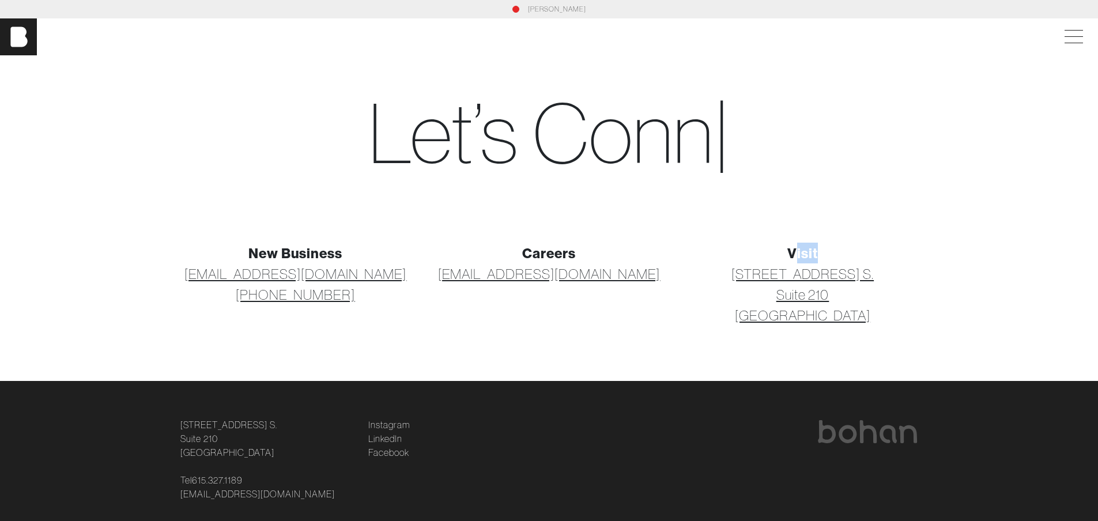
drag, startPoint x: 838, startPoint y: 250, endPoint x: 880, endPoint y: 252, distance: 41.6
click at [862, 250] on div "Visit" at bounding box center [803, 253] width 240 height 21
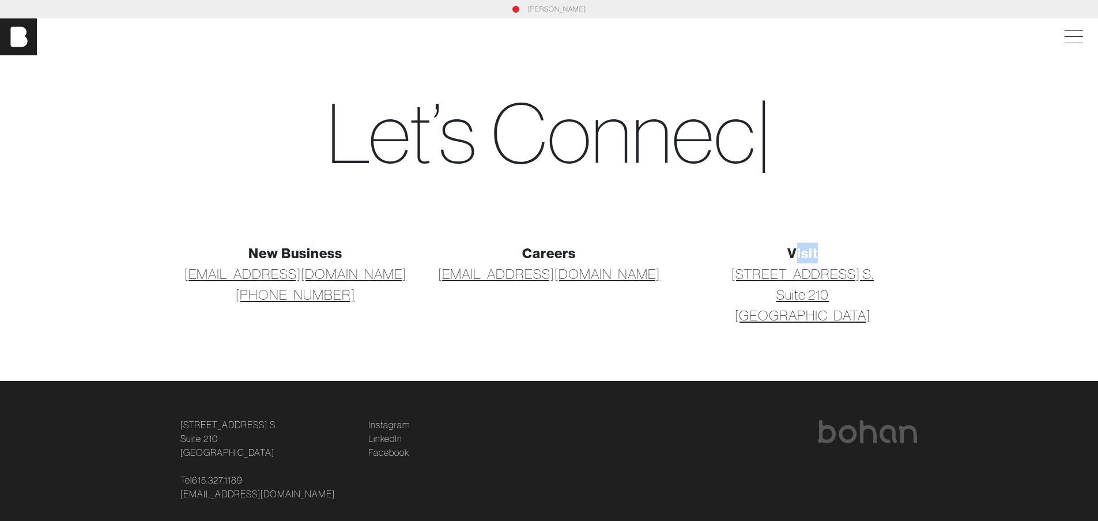
click at [947, 262] on section "New Business [EMAIL_ADDRESS][DOMAIN_NAME] [PHONE_NUMBER] Careers [EMAIL_ADDRESS…" at bounding box center [549, 298] width 1098 height 166
